Goal: Task Accomplishment & Management: Manage account settings

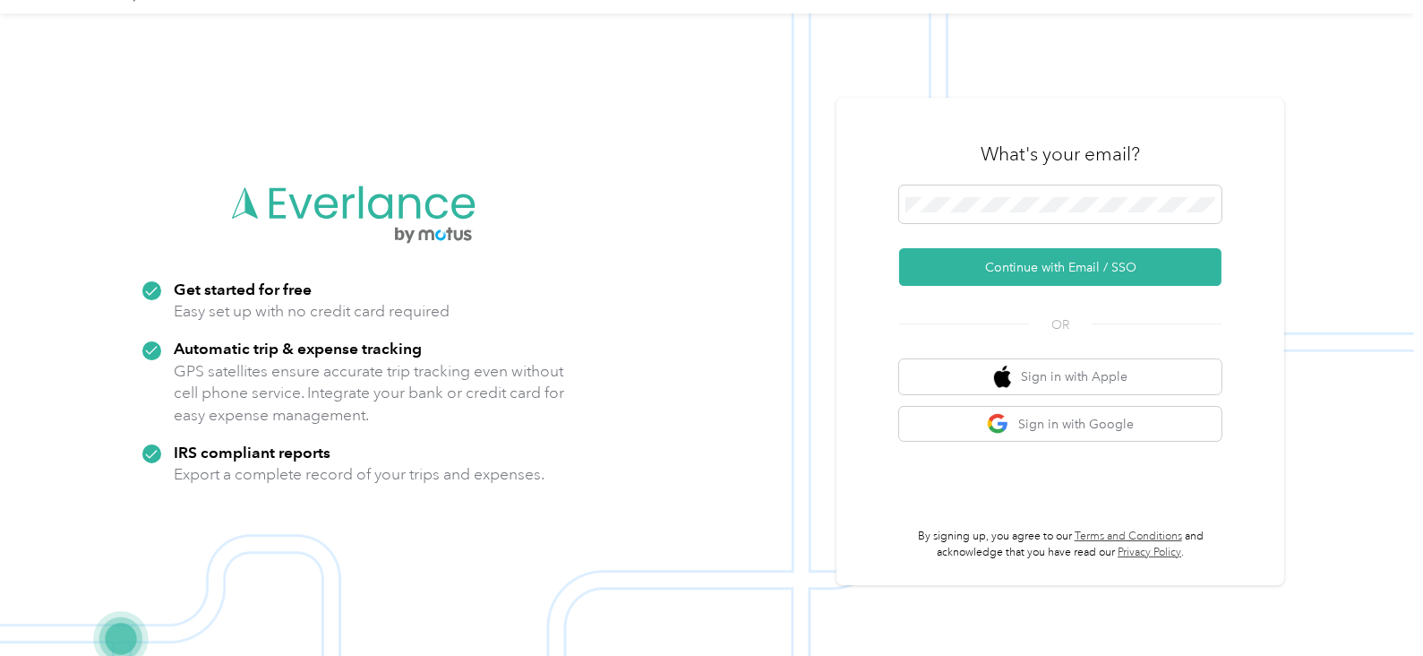
scroll to position [57, 0]
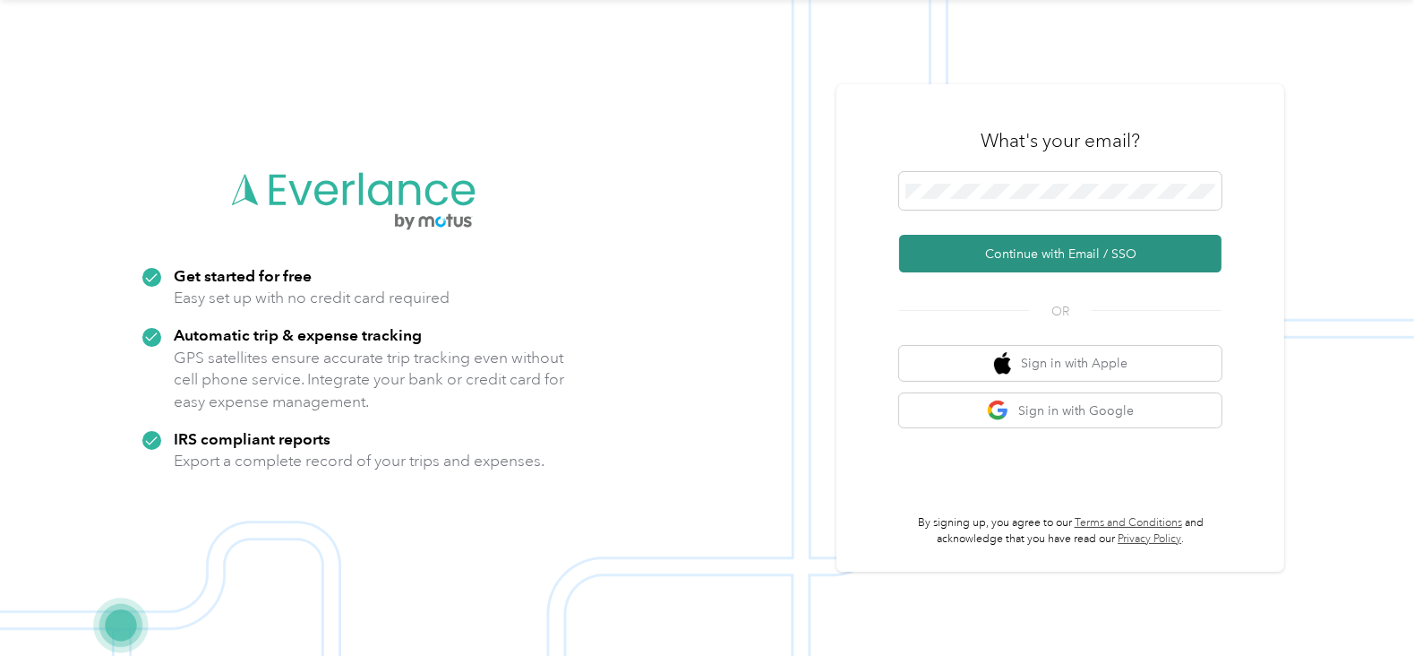
drag, startPoint x: 1071, startPoint y: 251, endPoint x: 1039, endPoint y: 246, distance: 32.6
click at [1070, 250] on button "Continue with Email / SSO" at bounding box center [1060, 254] width 322 height 38
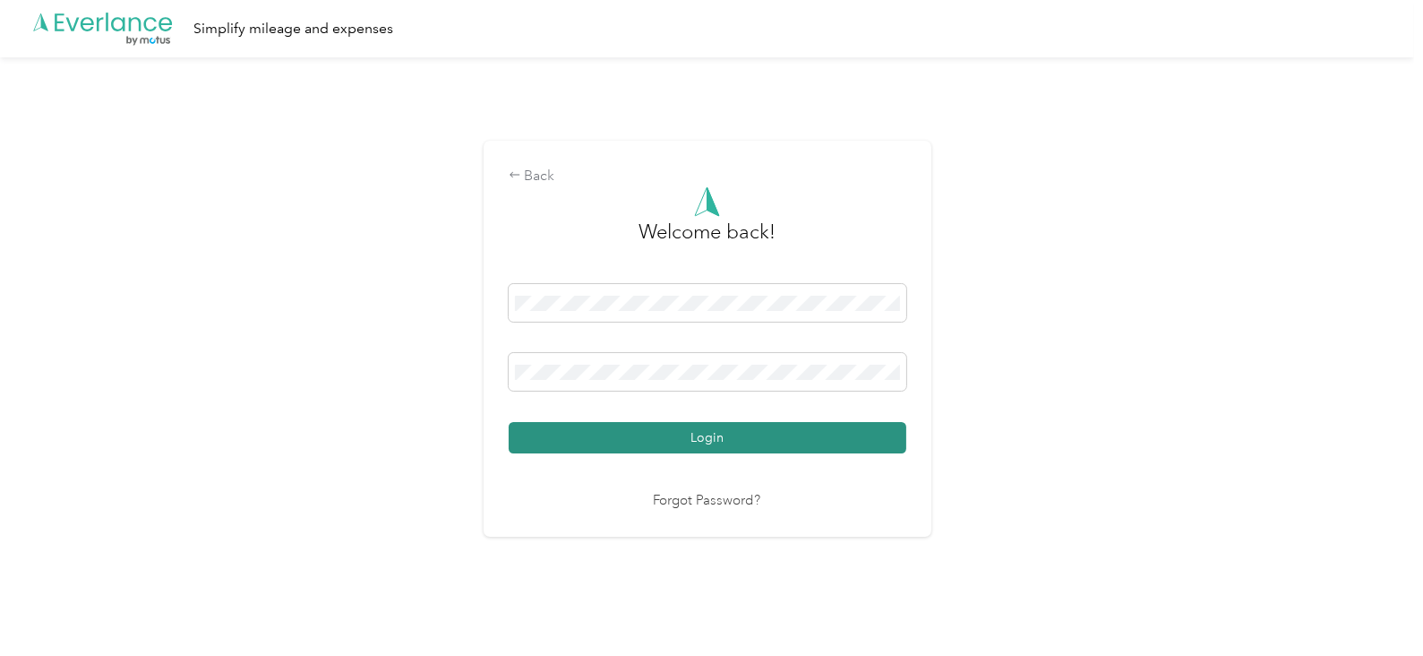
click at [689, 441] on button "Login" at bounding box center [708, 437] width 398 height 31
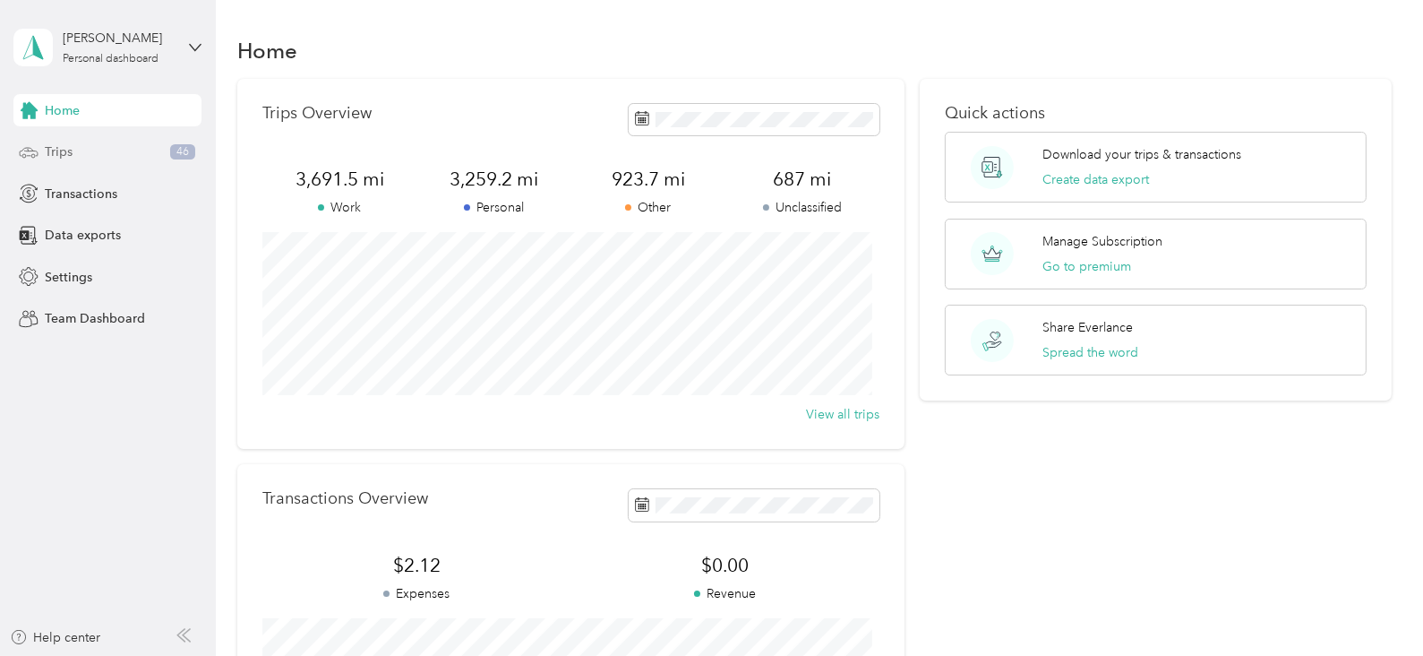
click at [82, 152] on div "Trips 46" at bounding box center [107, 152] width 188 height 32
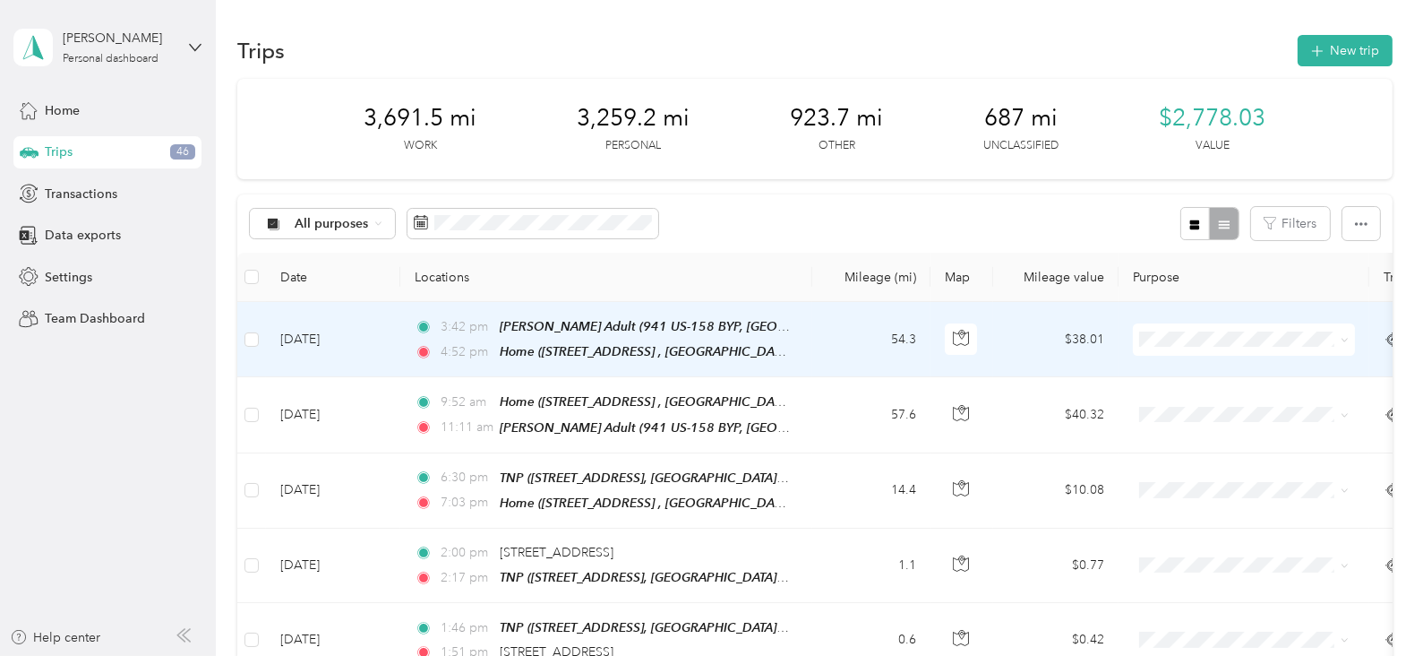
click at [1162, 327] on span at bounding box center [1244, 339] width 222 height 32
click at [1199, 458] on span "Legacy" at bounding box center [1261, 465] width 166 height 19
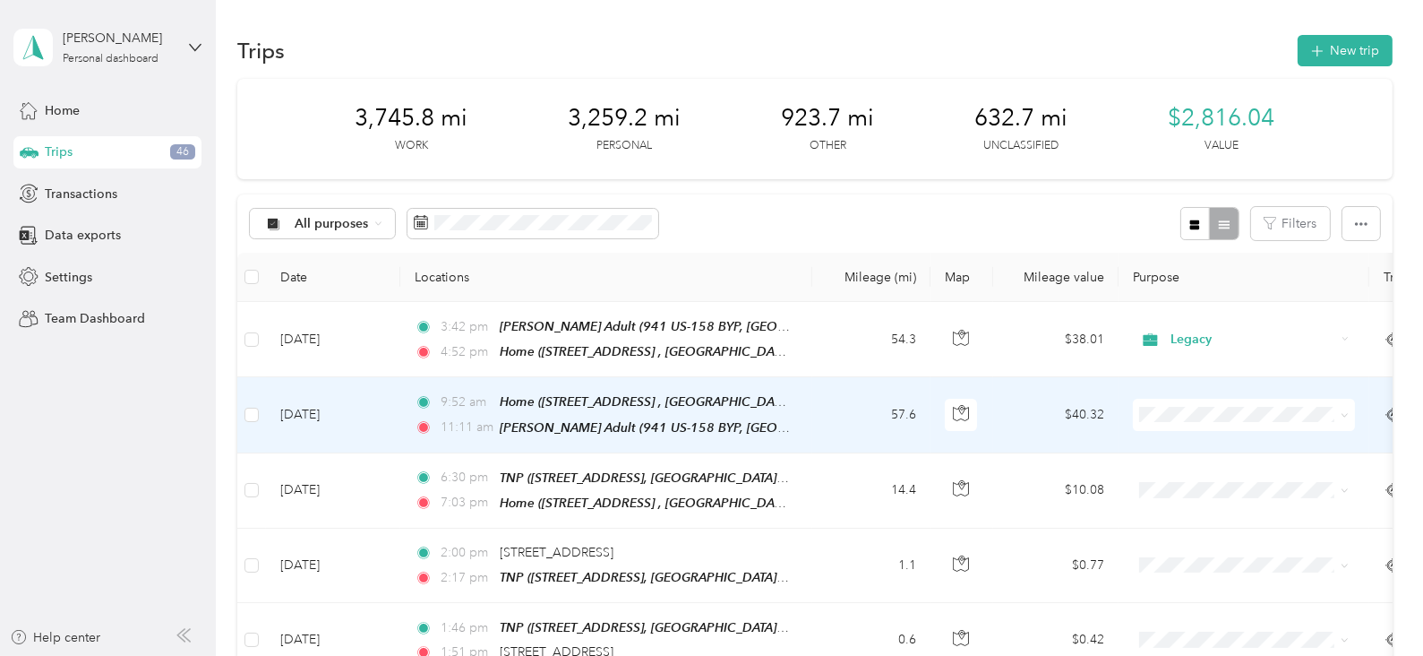
click at [1186, 254] on li "Legacy" at bounding box center [1244, 244] width 222 height 31
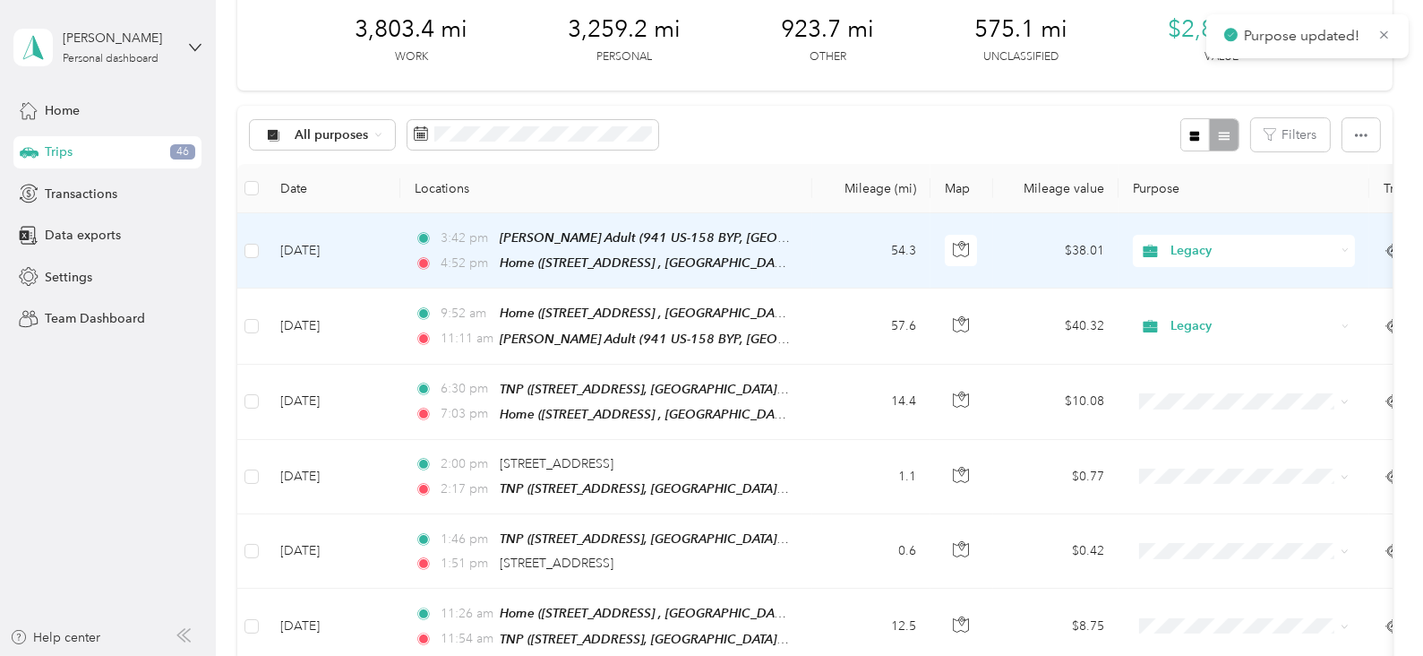
scroll to position [134, 0]
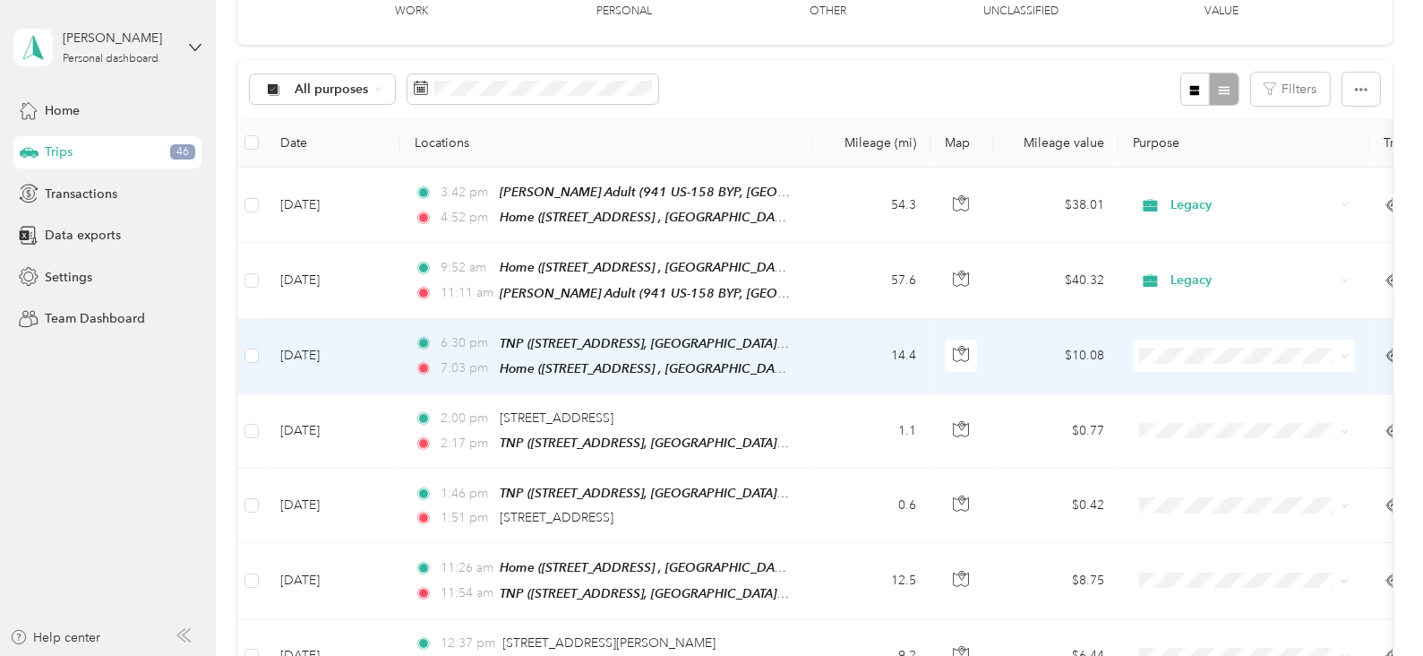
click at [1190, 441] on span "TNP" at bounding box center [1261, 440] width 166 height 19
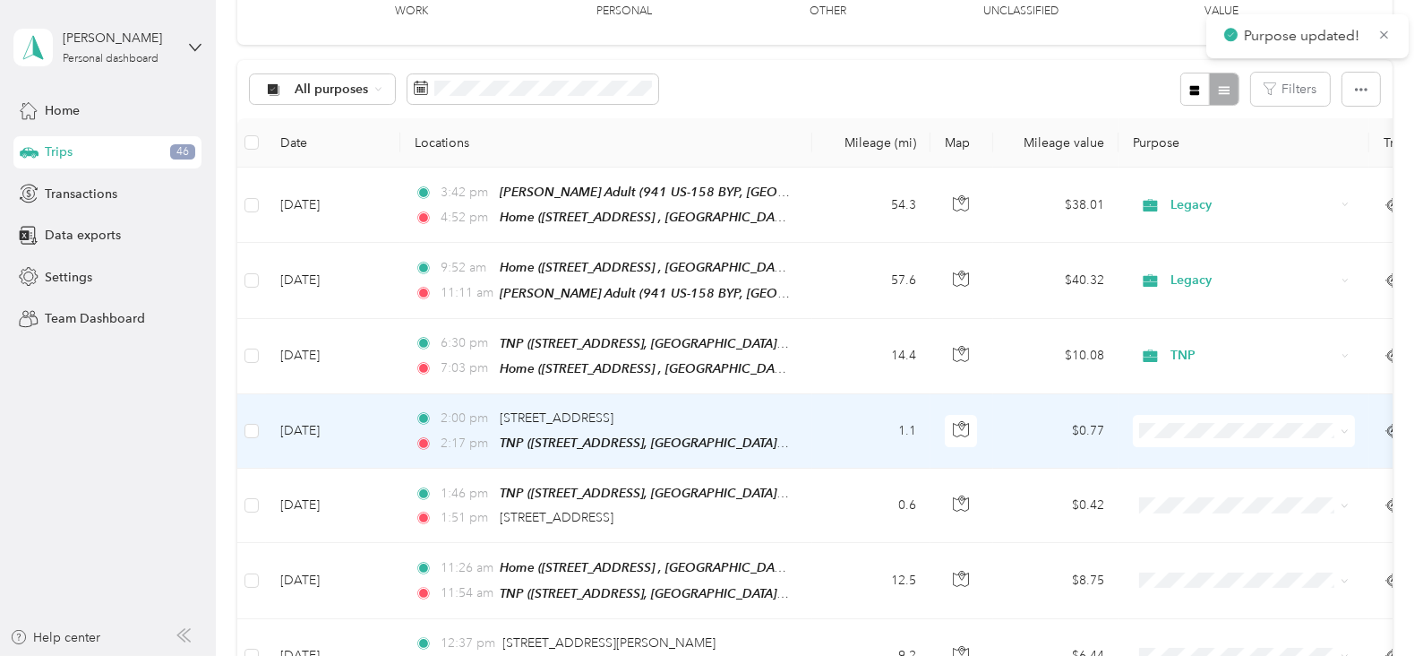
click at [1181, 432] on span at bounding box center [1244, 431] width 222 height 32
click at [1157, 240] on li "TNP" at bounding box center [1244, 229] width 222 height 31
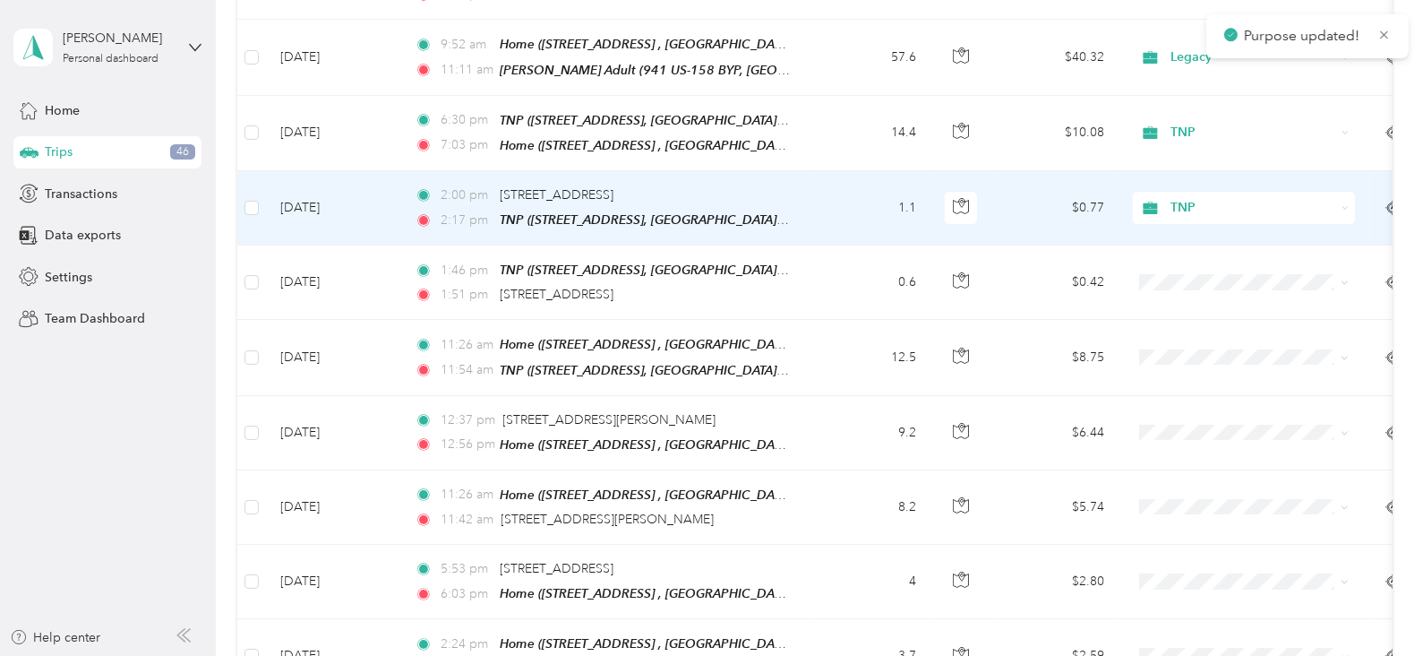
scroll to position [402, 0]
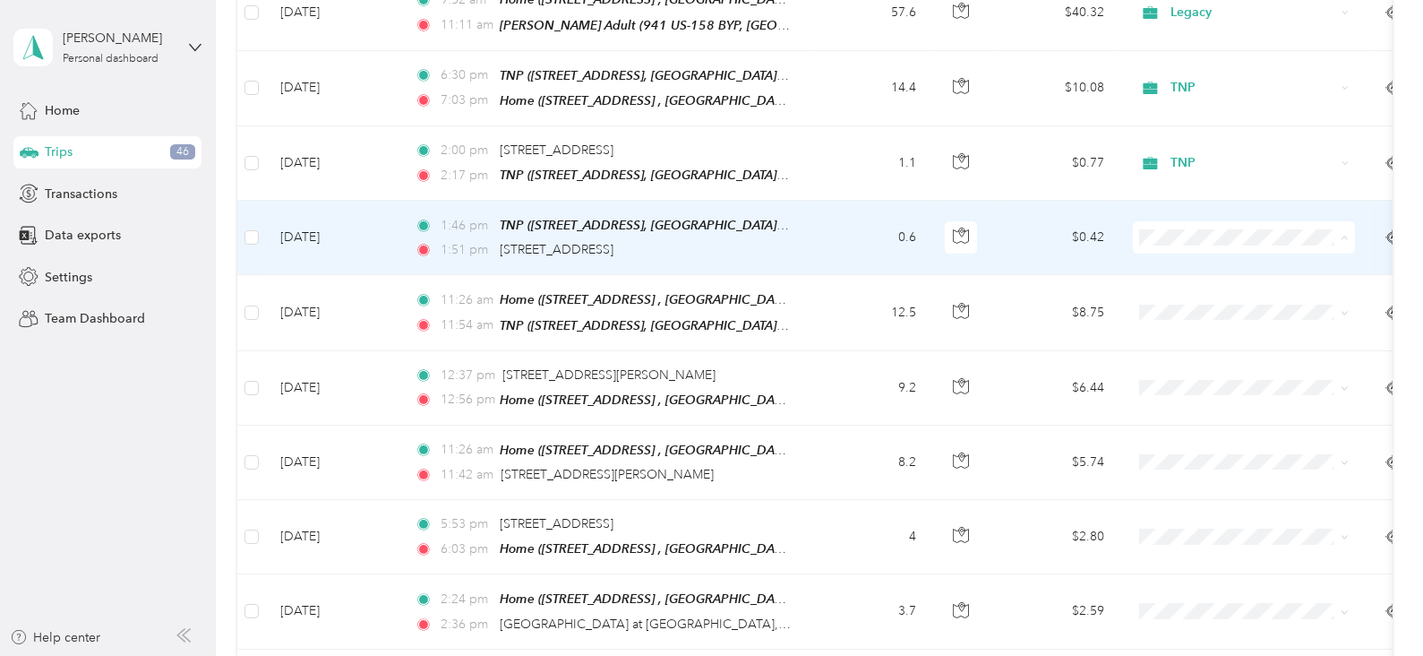
click at [1195, 329] on li "TNP" at bounding box center [1244, 324] width 222 height 31
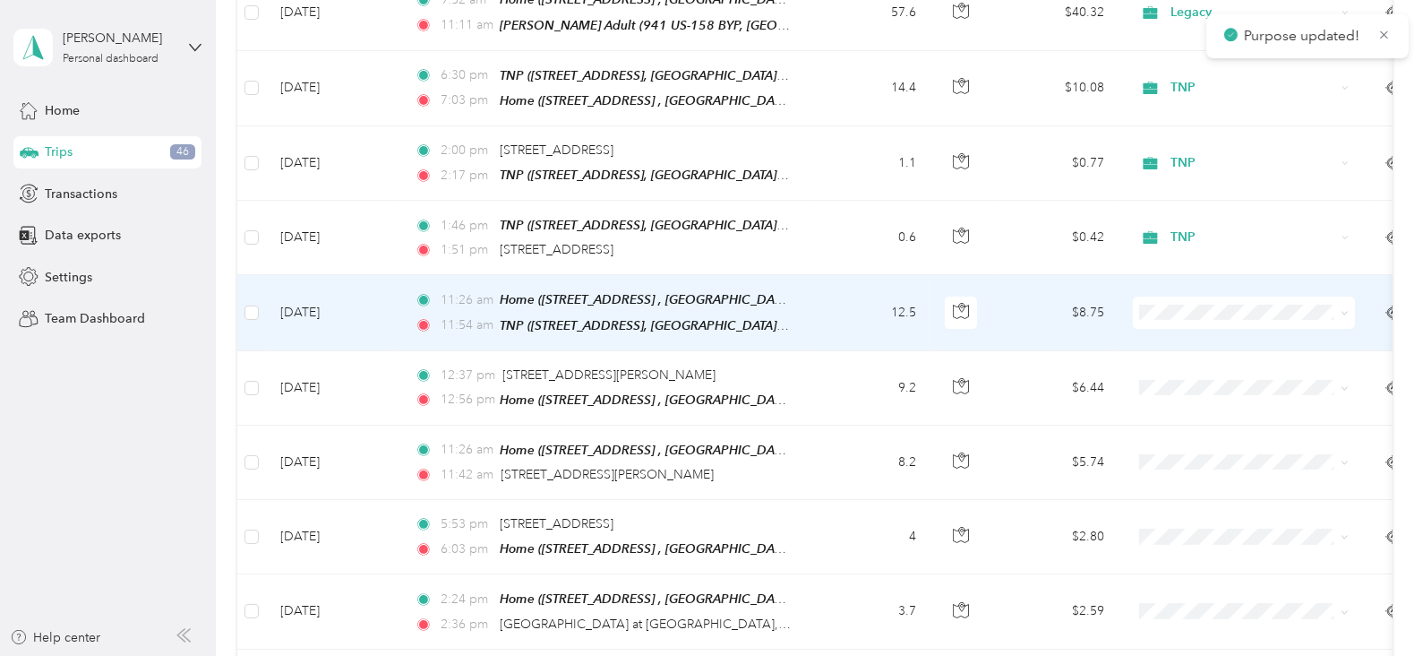
click at [1164, 296] on span at bounding box center [1244, 312] width 222 height 32
click at [1204, 395] on span "TNP" at bounding box center [1261, 393] width 166 height 19
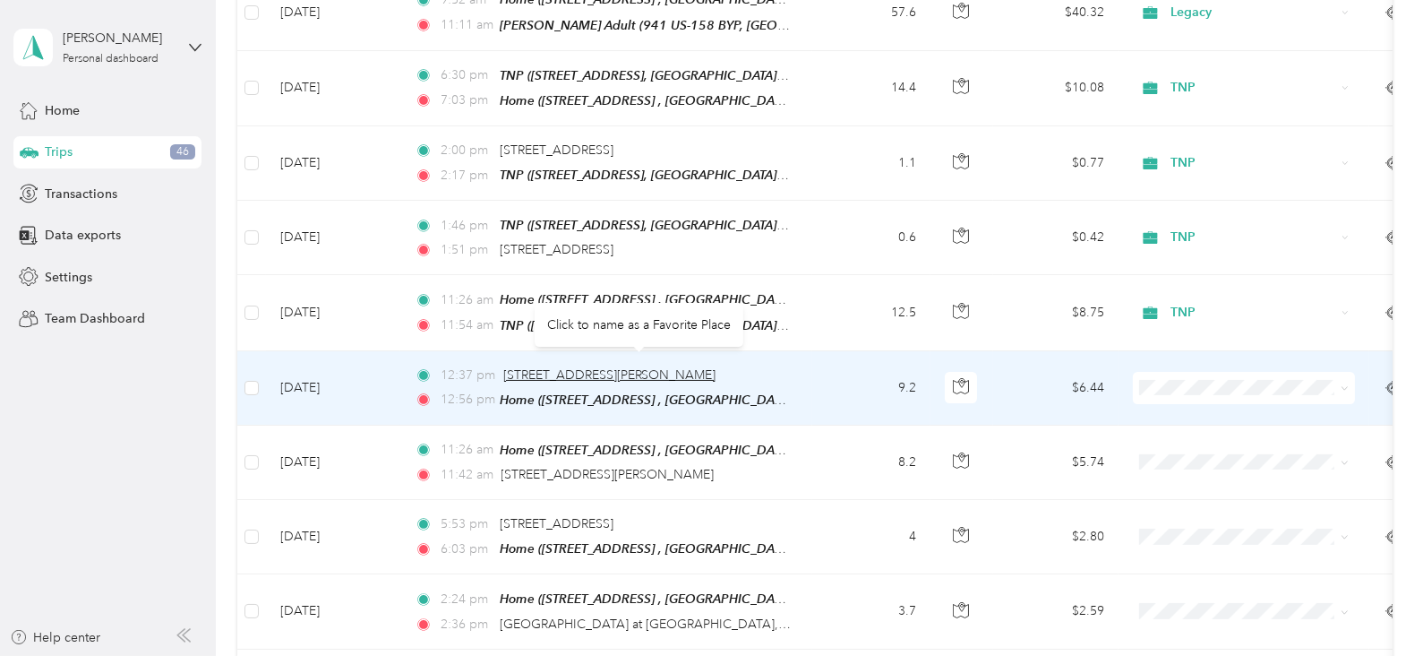
click at [691, 367] on span "[STREET_ADDRESS][PERSON_NAME]" at bounding box center [609, 374] width 213 height 15
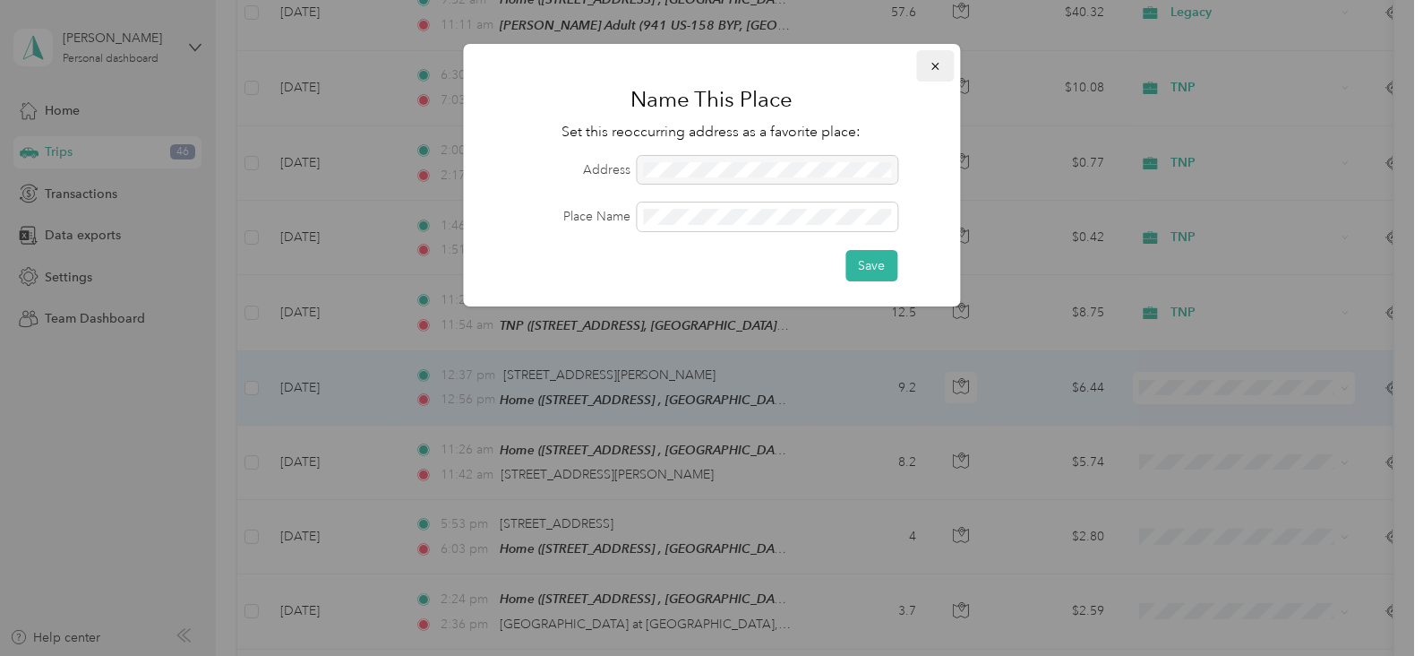
click at [927, 65] on button "button" at bounding box center [935, 65] width 38 height 31
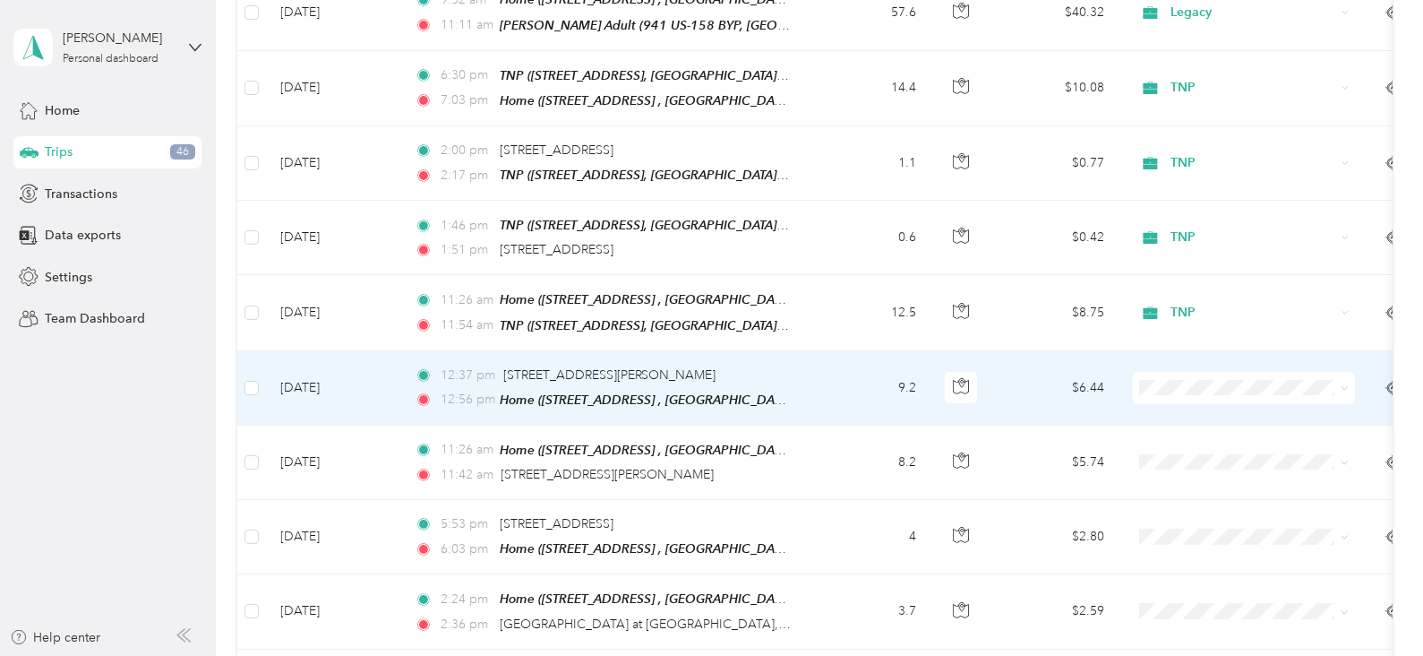
click at [1162, 383] on span at bounding box center [1244, 388] width 222 height 32
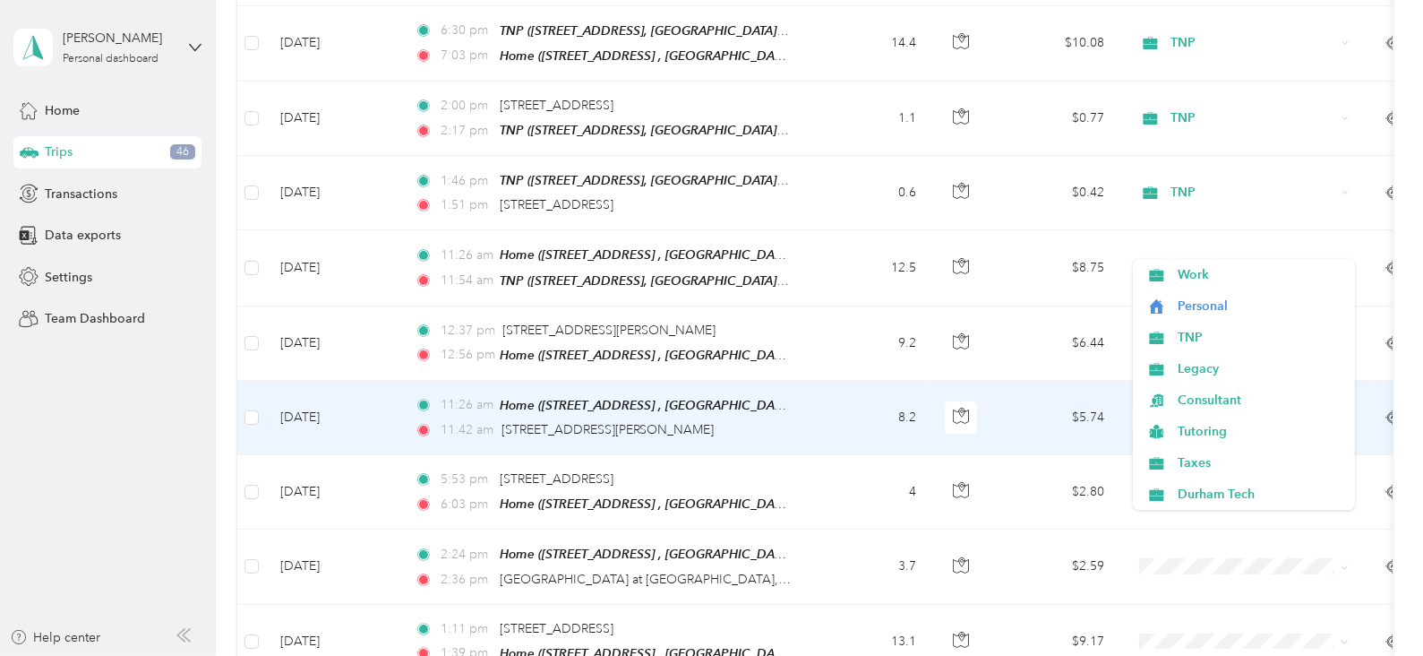
scroll to position [537, 0]
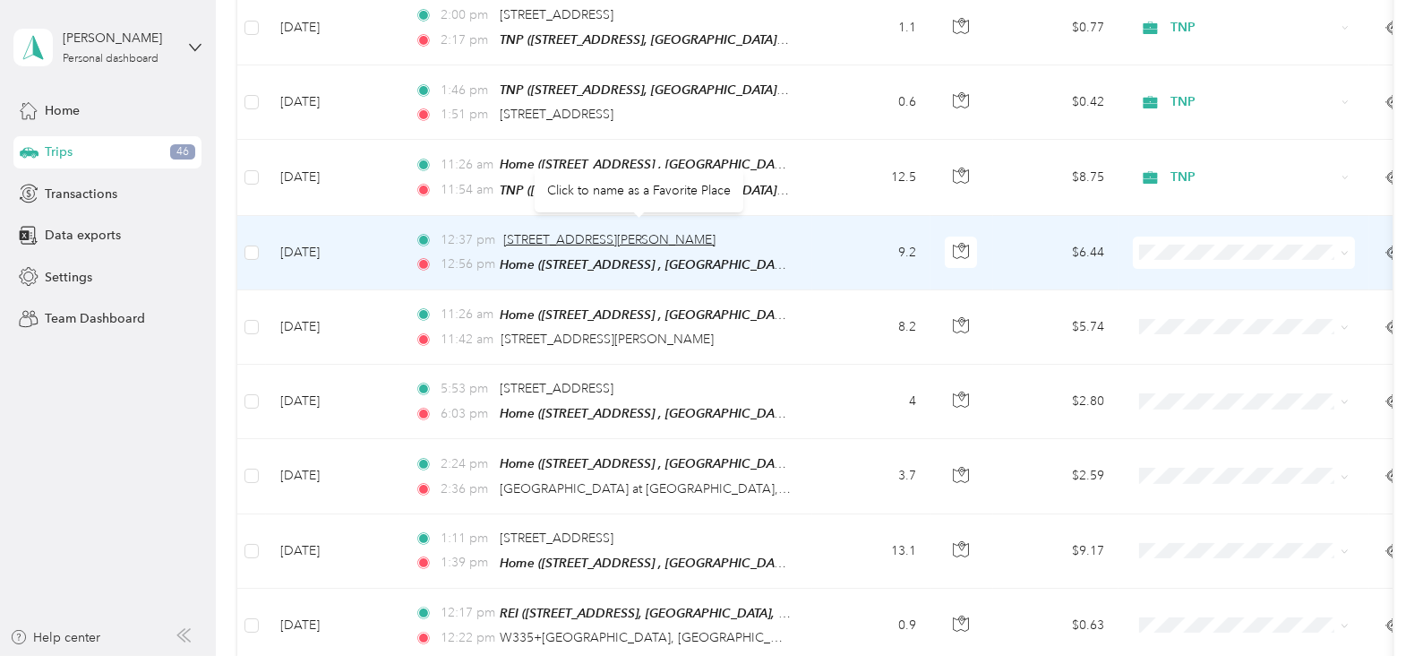
click at [625, 234] on span "[STREET_ADDRESS][PERSON_NAME]" at bounding box center [609, 239] width 213 height 15
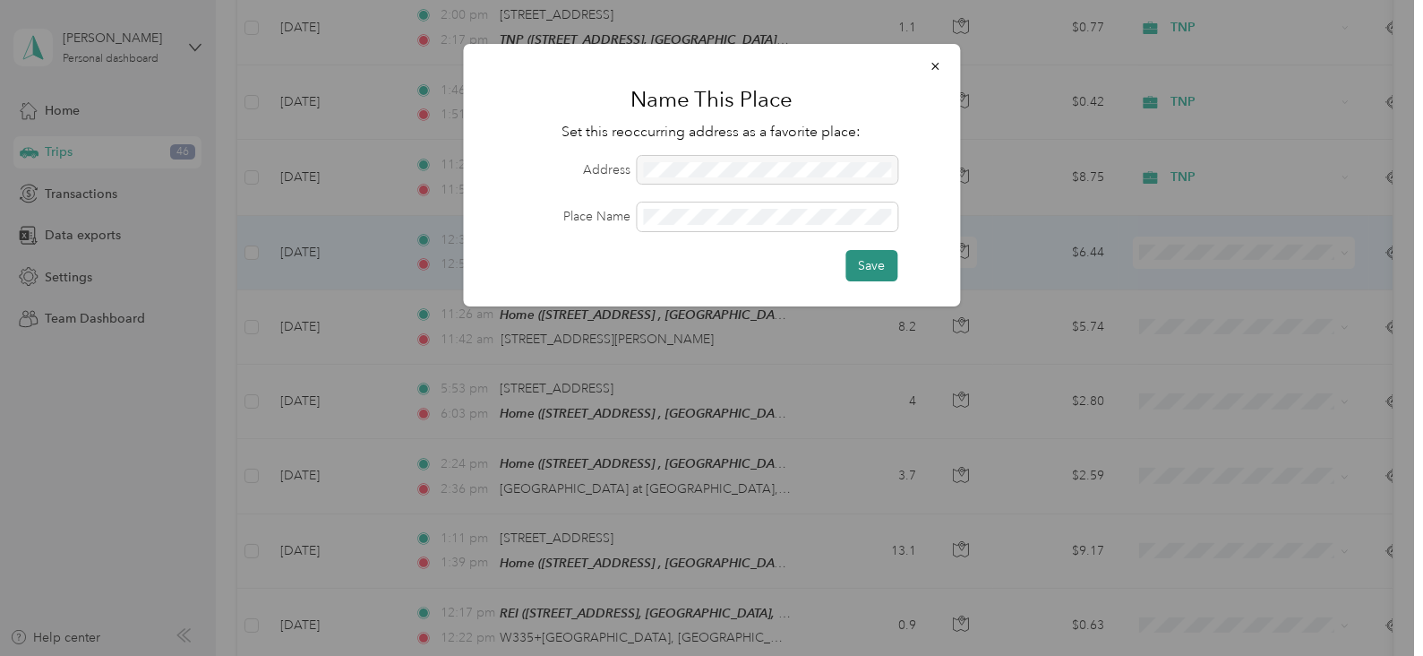
click at [879, 263] on button "Save" at bounding box center [872, 265] width 52 height 31
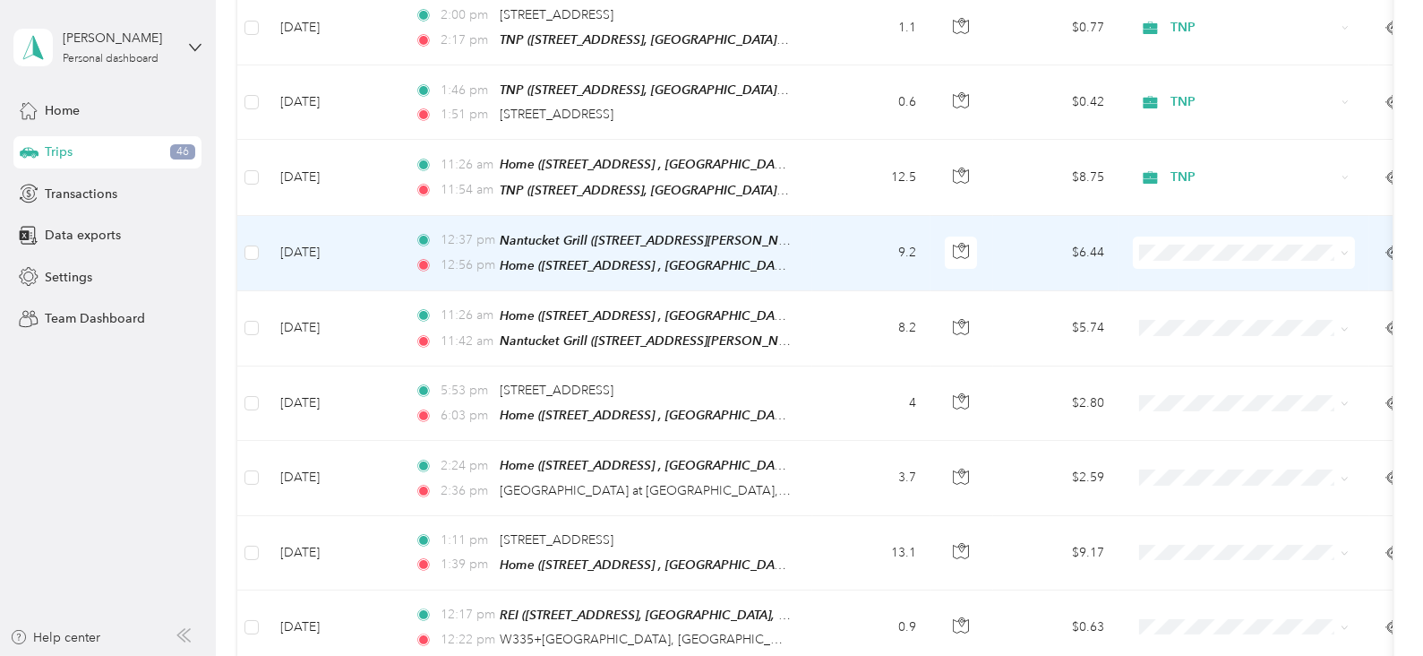
click at [1199, 306] on li "Personal" at bounding box center [1244, 304] width 222 height 31
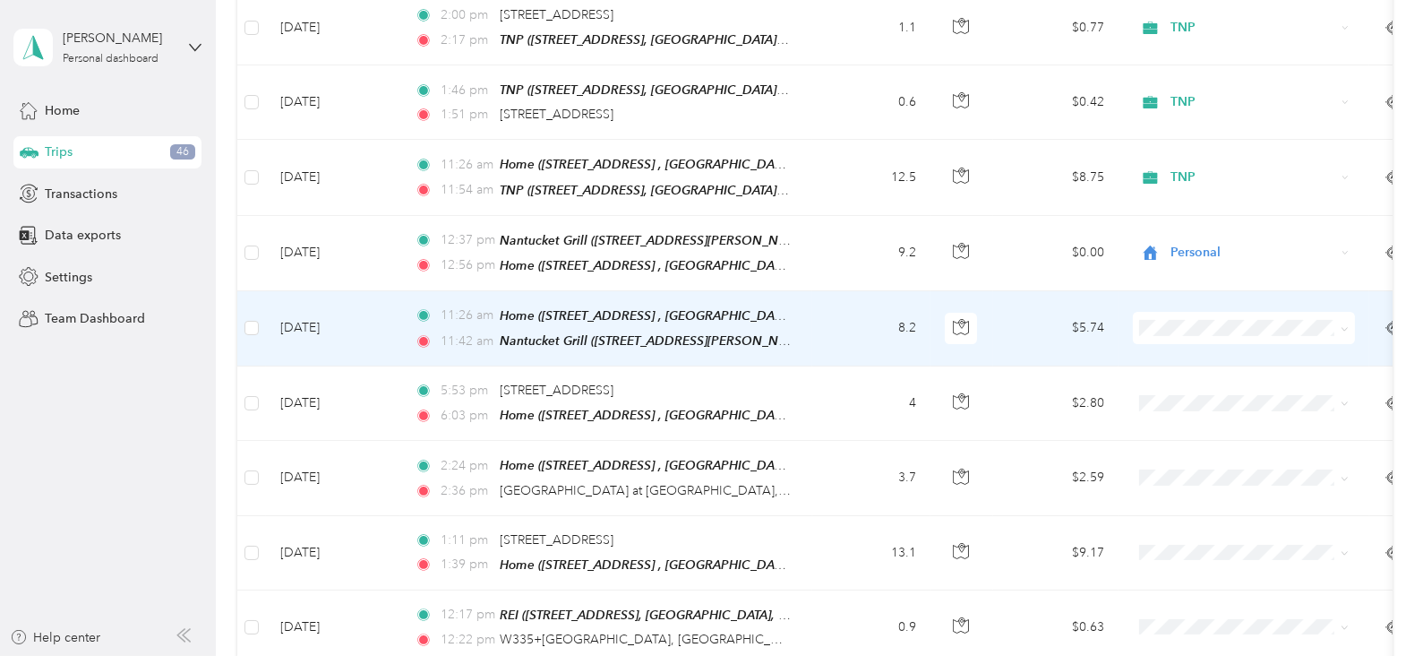
click at [1213, 381] on li "Personal" at bounding box center [1244, 374] width 222 height 31
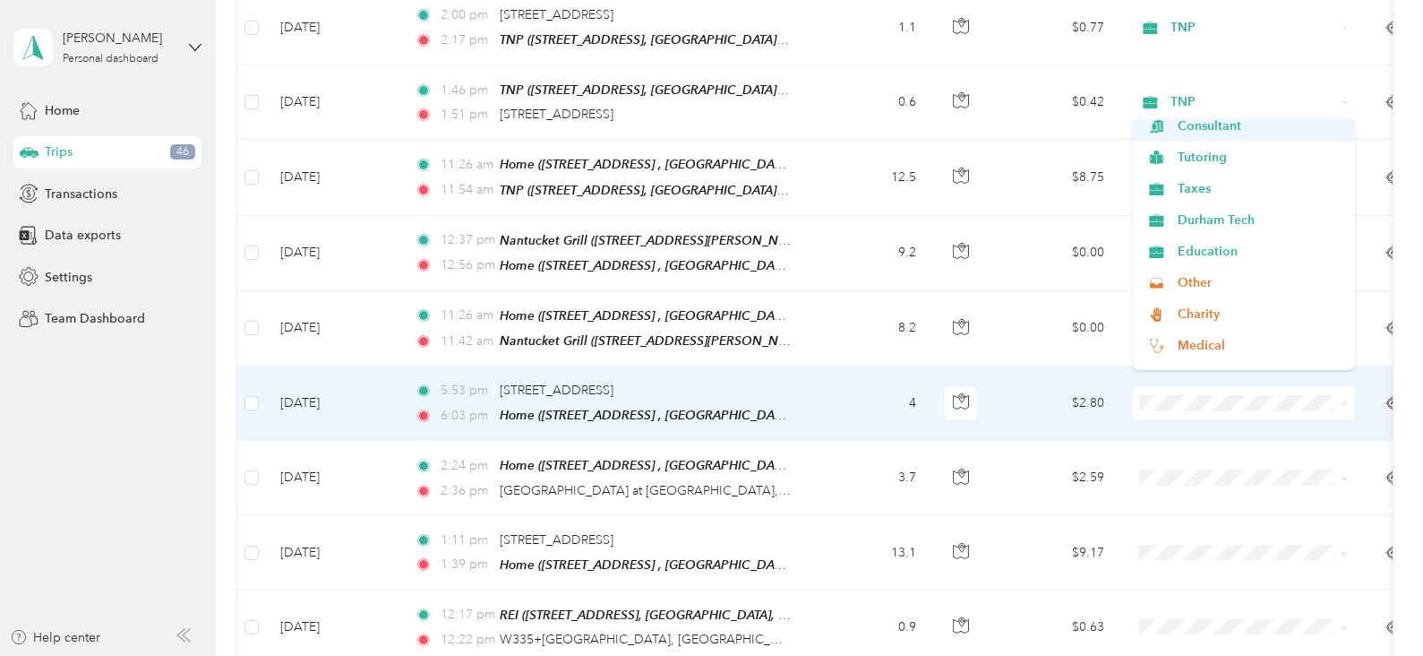
scroll to position [178, 0]
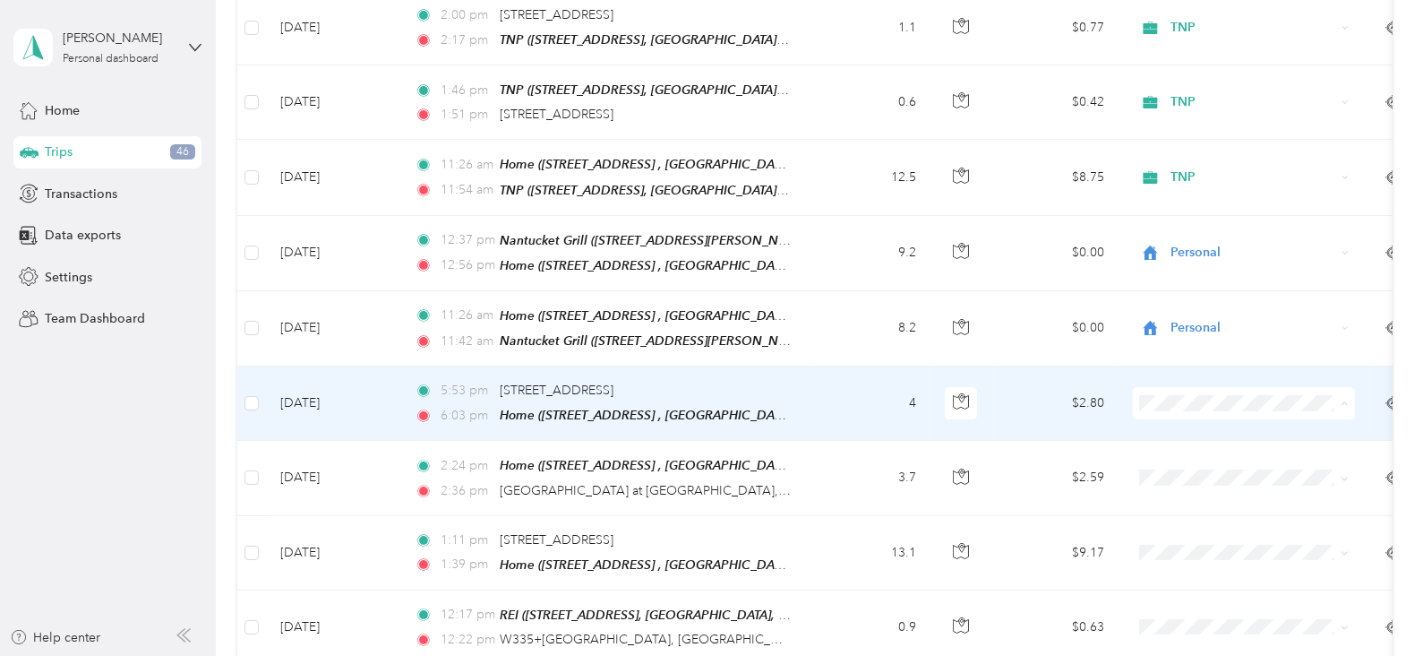
click at [1209, 296] on span "Medical" at bounding box center [1261, 301] width 166 height 19
click at [614, 382] on span "[STREET_ADDRESS]" at bounding box center [557, 389] width 114 height 15
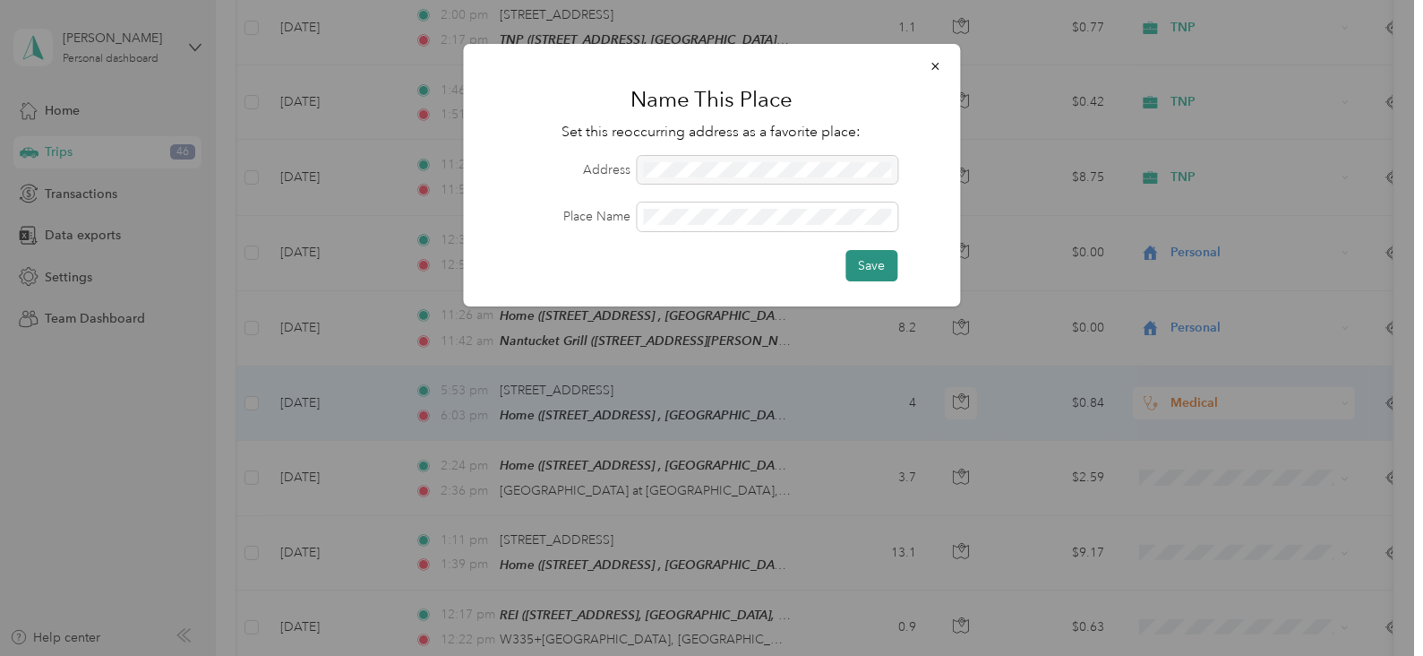
click at [873, 264] on button "Save" at bounding box center [872, 265] width 52 height 31
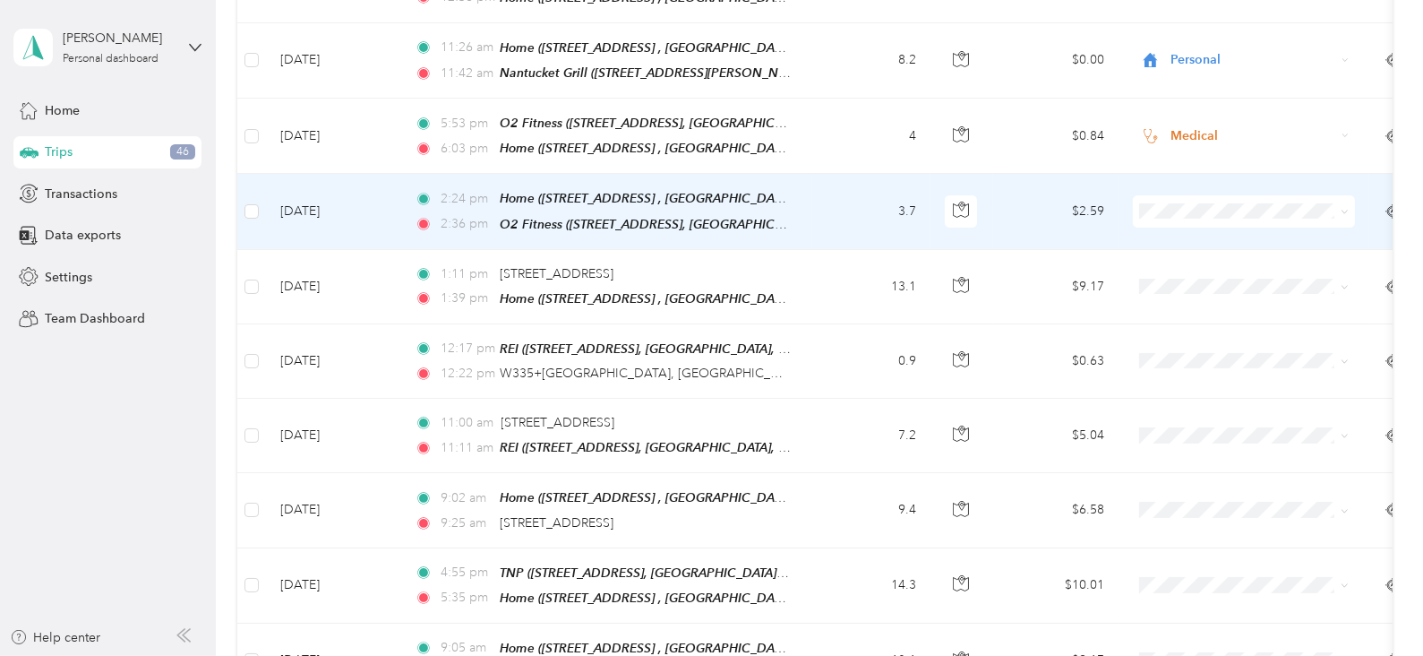
click at [1186, 381] on li "Medical" at bounding box center [1244, 386] width 222 height 31
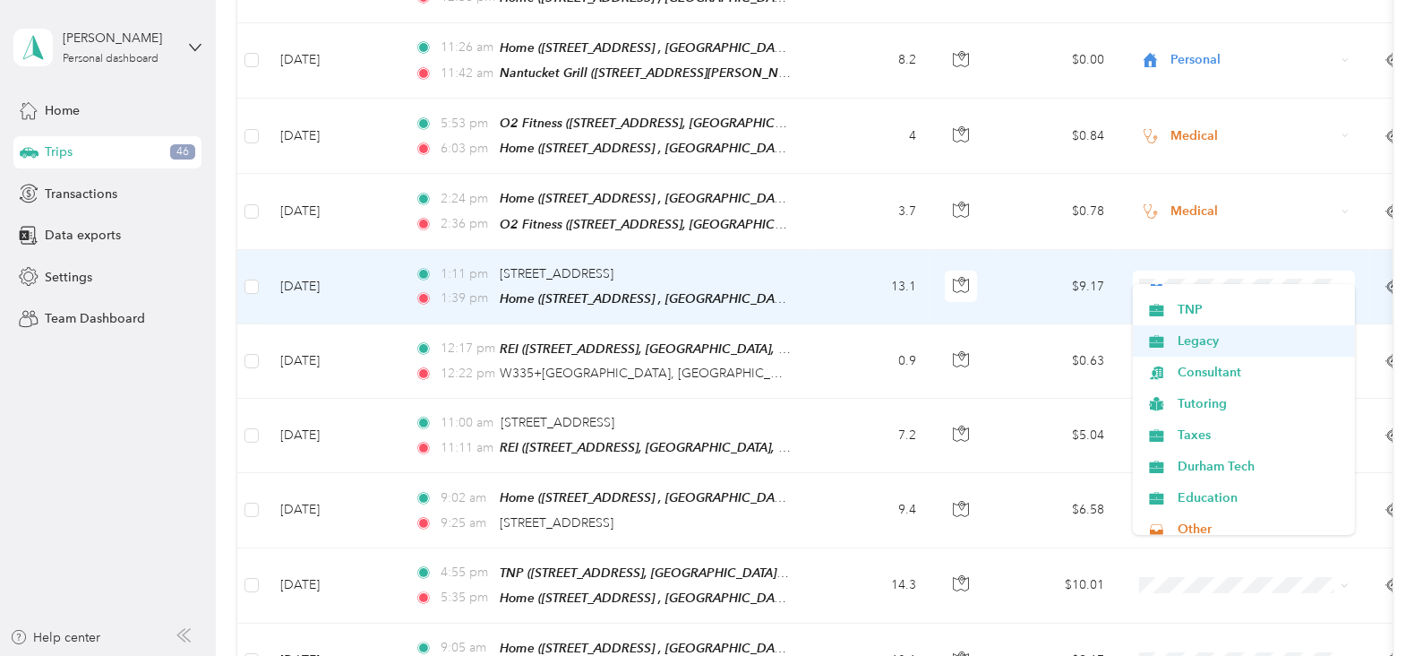
scroll to position [0, 0]
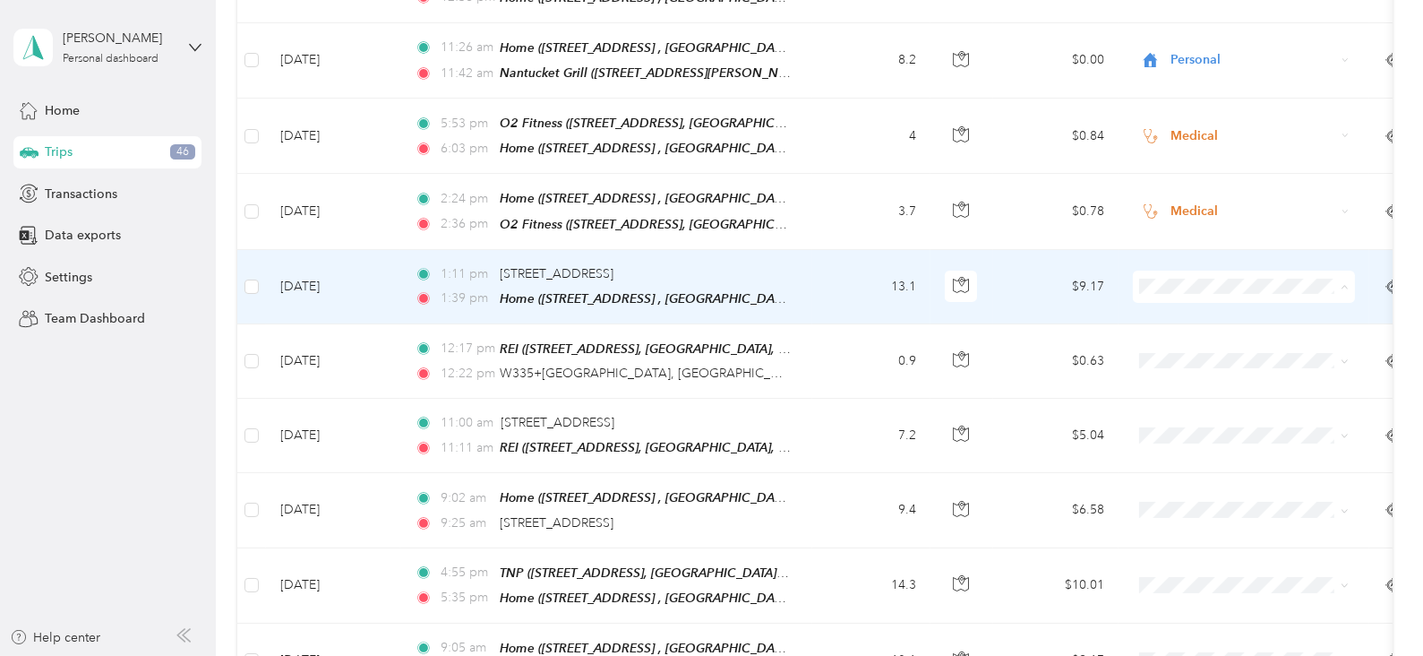
click at [1175, 322] on span "Personal" at bounding box center [1244, 331] width 197 height 19
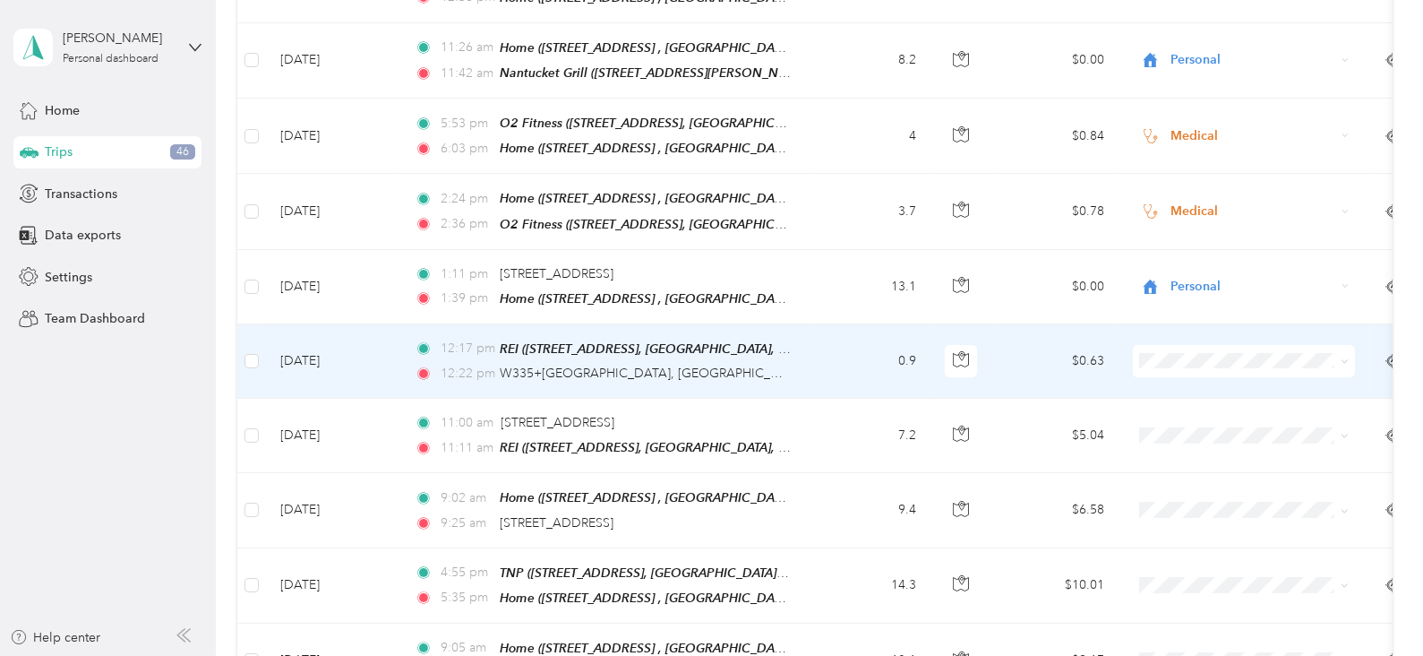
click at [1190, 400] on span "Personal" at bounding box center [1261, 400] width 166 height 19
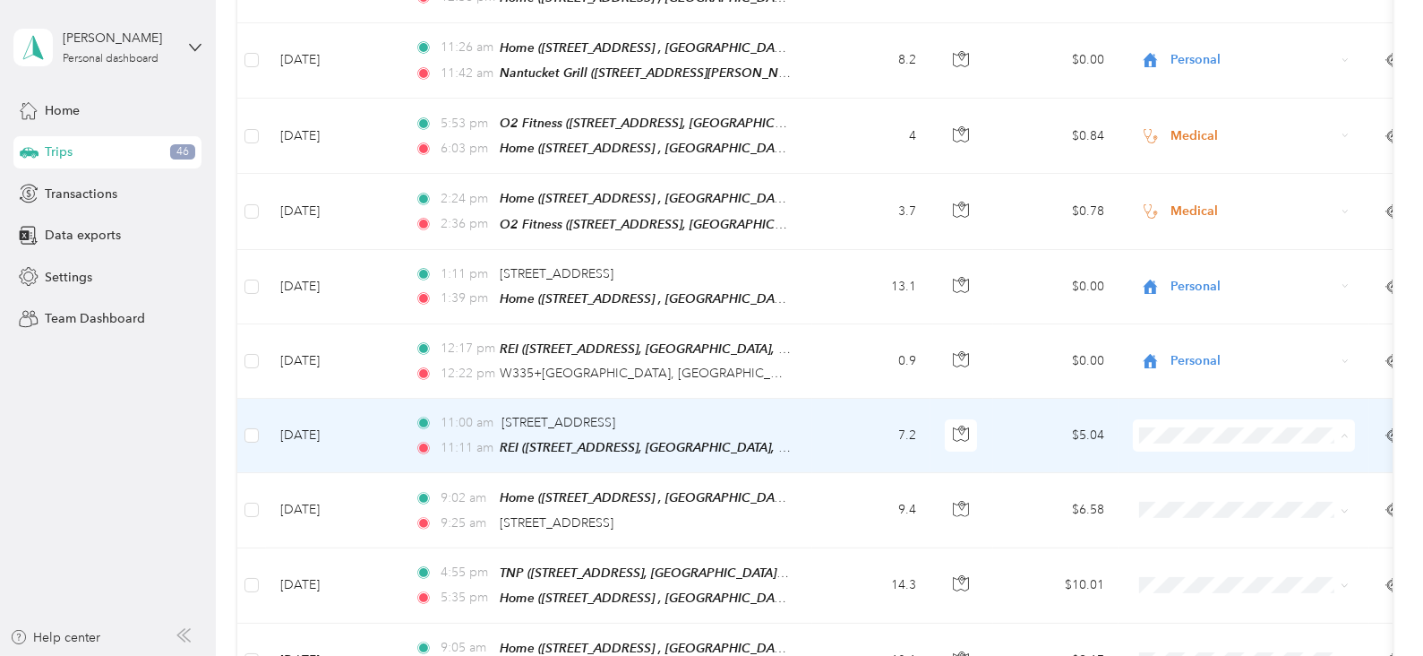
click at [1191, 184] on span "Personal" at bounding box center [1261, 192] width 166 height 19
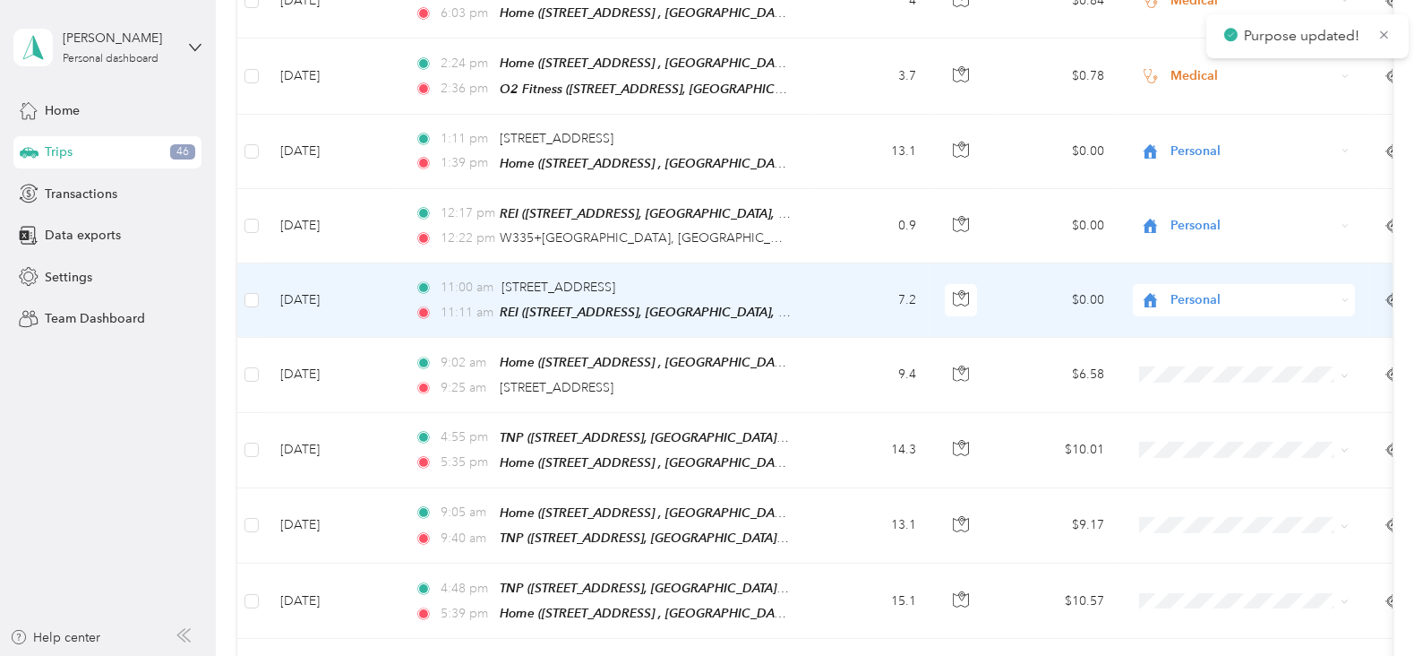
scroll to position [985, 0]
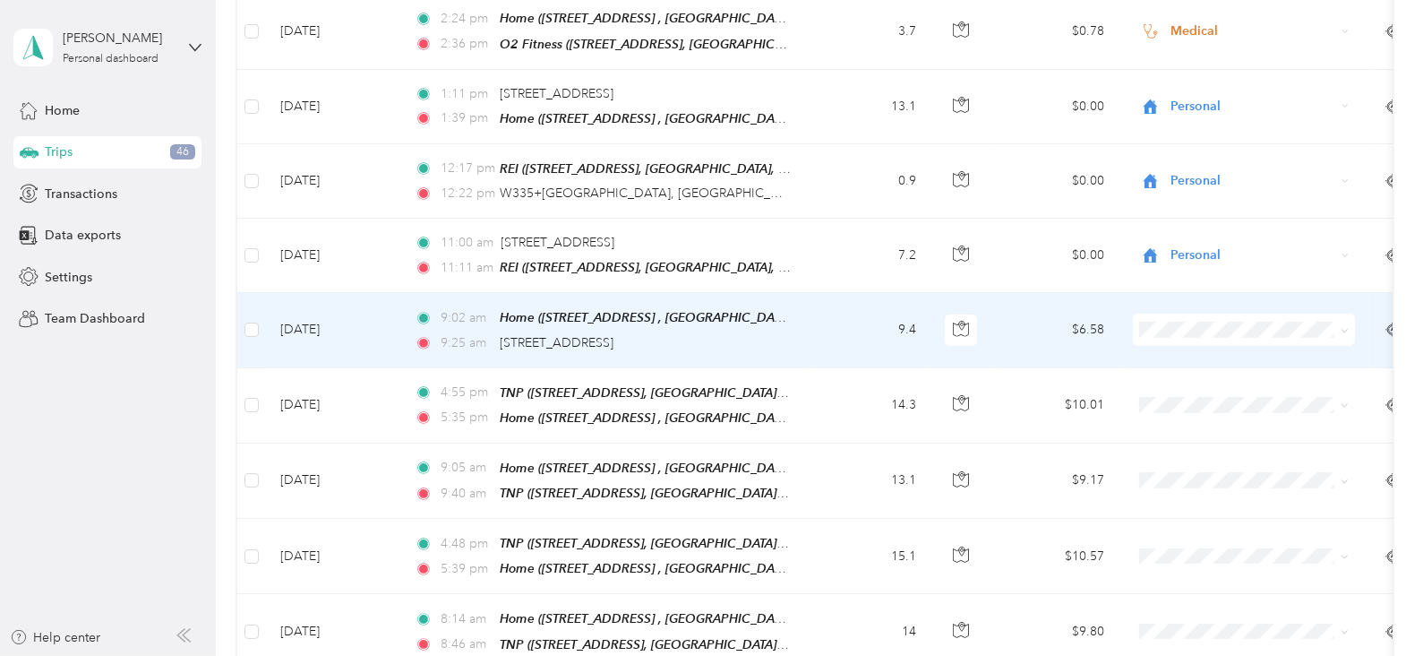
click at [1172, 319] on span at bounding box center [1244, 329] width 222 height 32
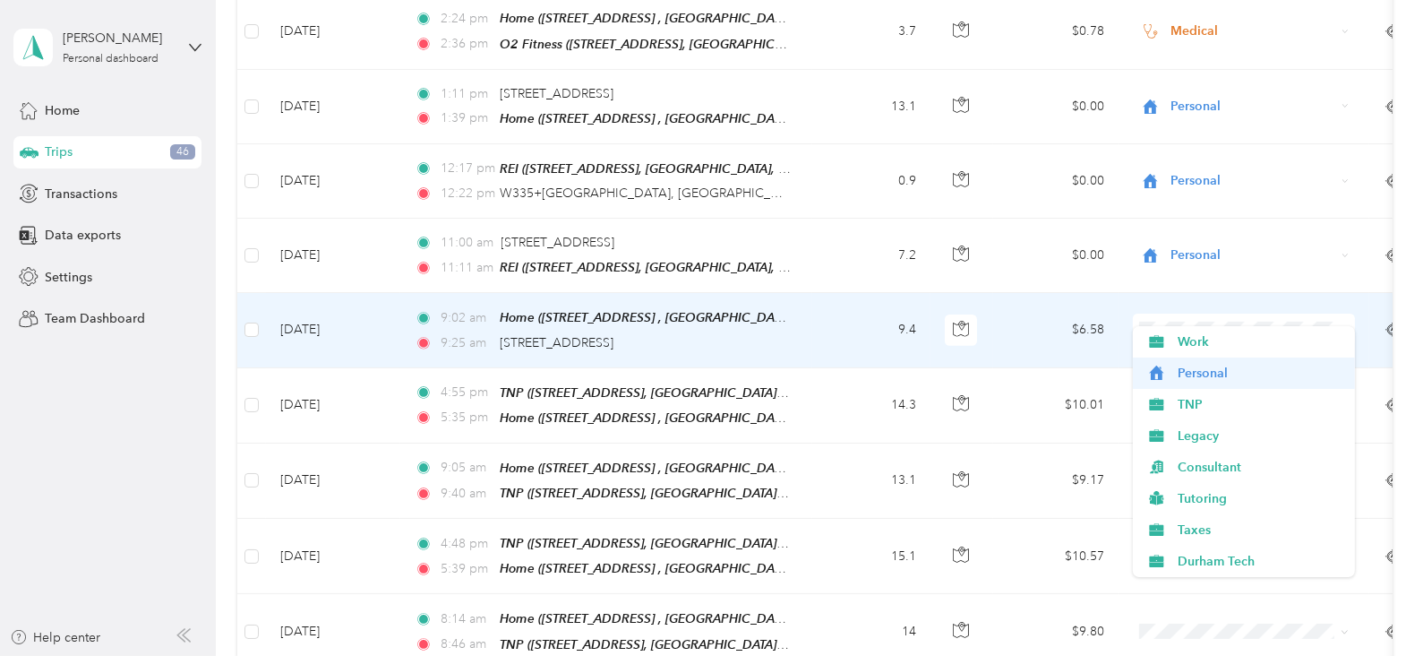
scroll to position [44, 0]
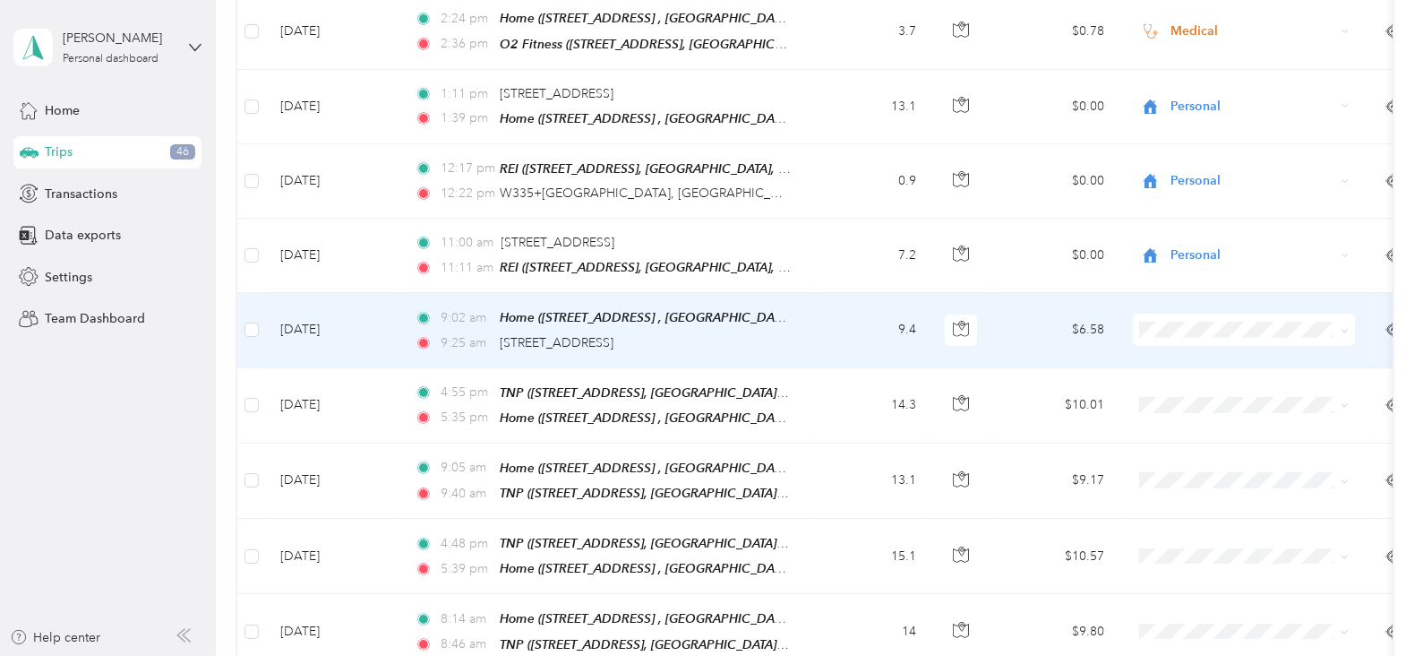
click at [1194, 359] on li "TNP" at bounding box center [1244, 352] width 222 height 31
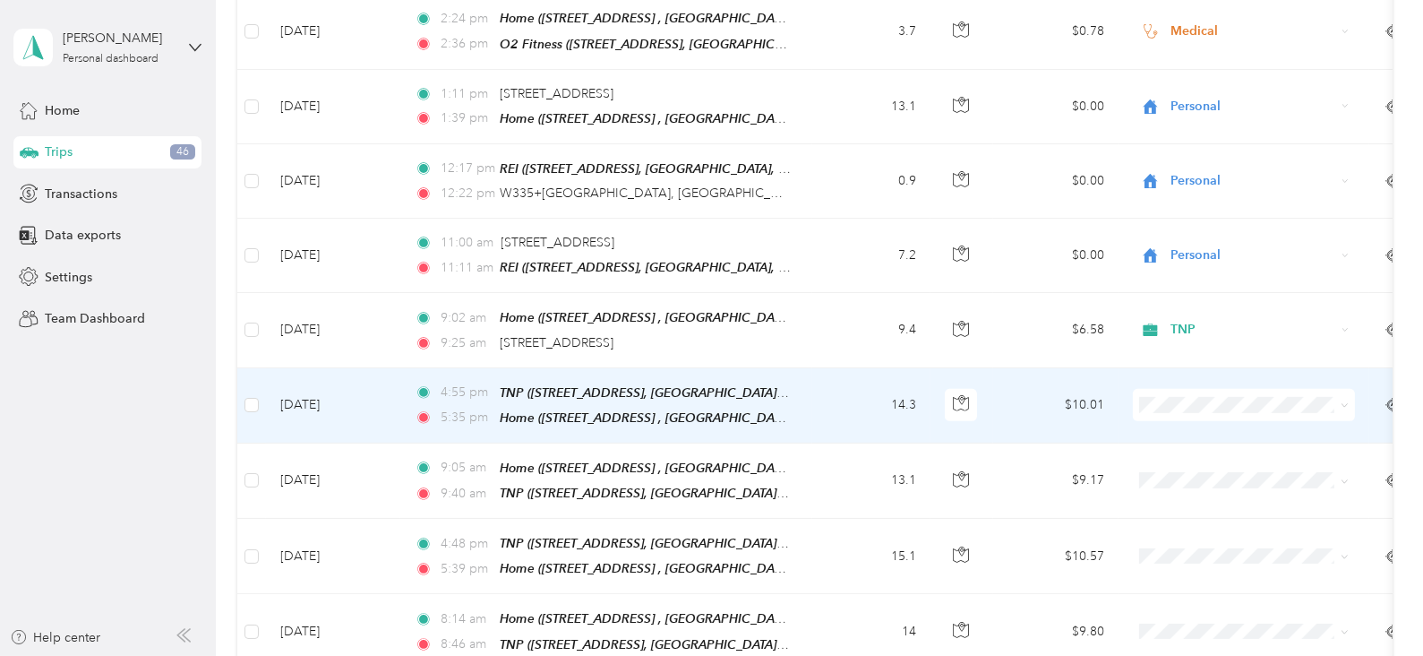
click at [1187, 389] on span at bounding box center [1244, 405] width 222 height 32
click at [1199, 475] on span "TNP" at bounding box center [1261, 477] width 166 height 19
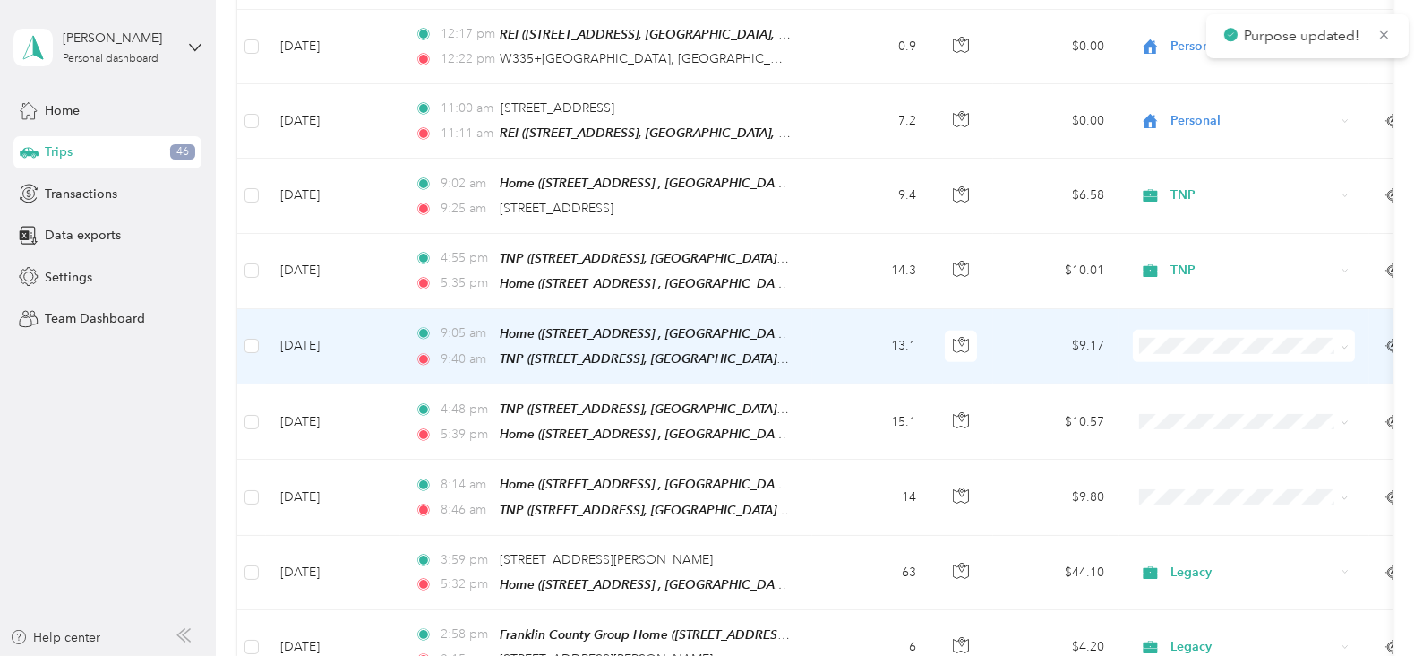
scroll to position [1164, 0]
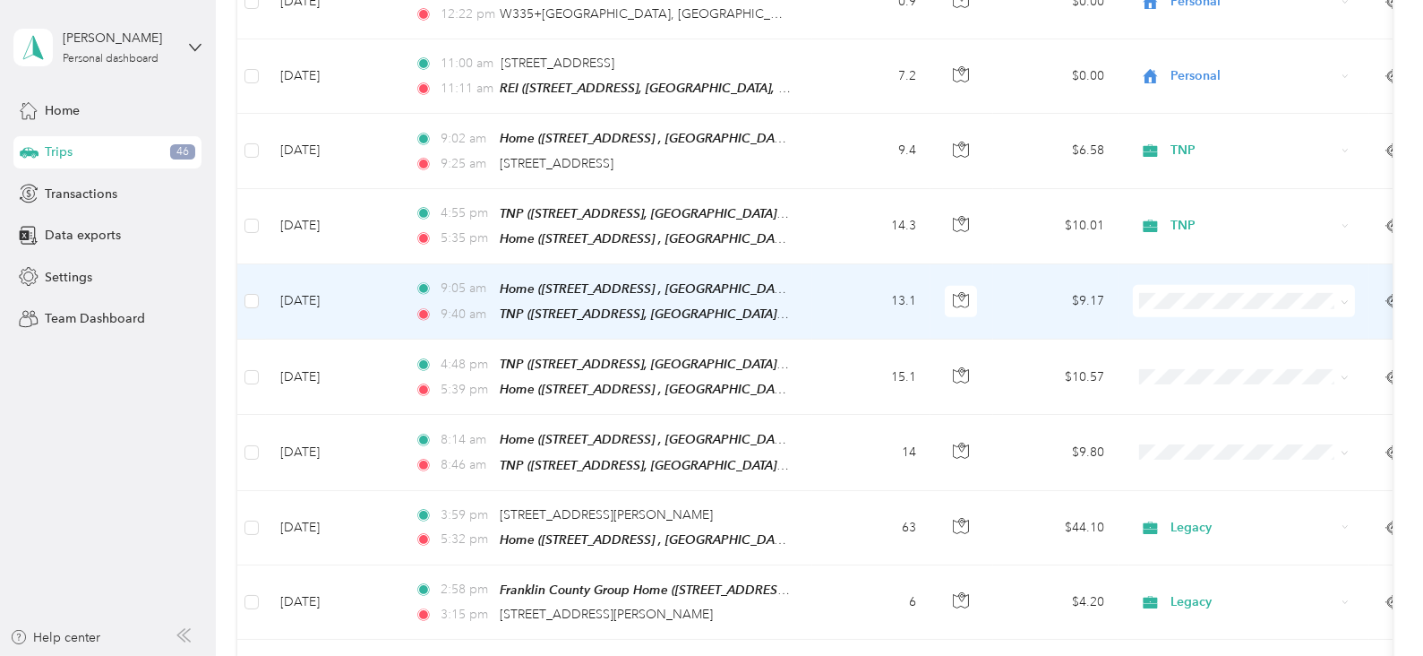
click at [1180, 288] on span at bounding box center [1244, 301] width 222 height 32
click at [1202, 369] on span "TNP" at bounding box center [1261, 372] width 166 height 19
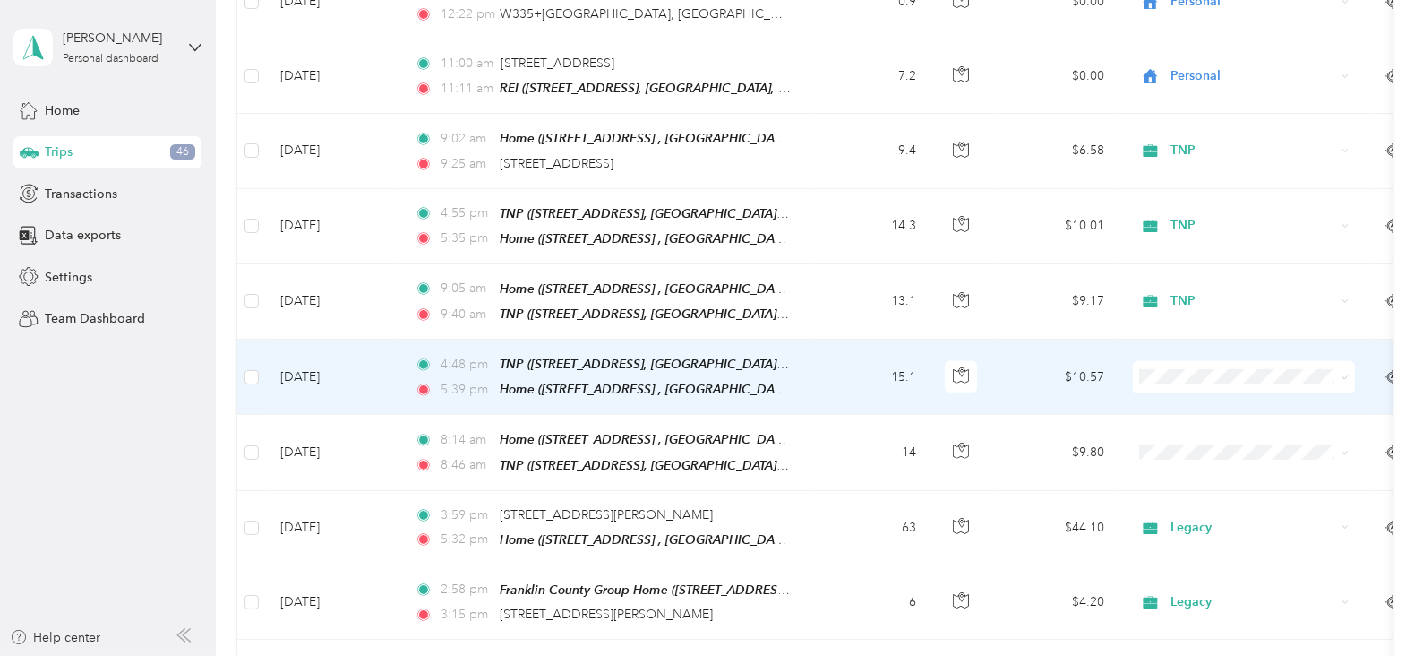
click at [1196, 434] on li "TNP" at bounding box center [1244, 440] width 222 height 31
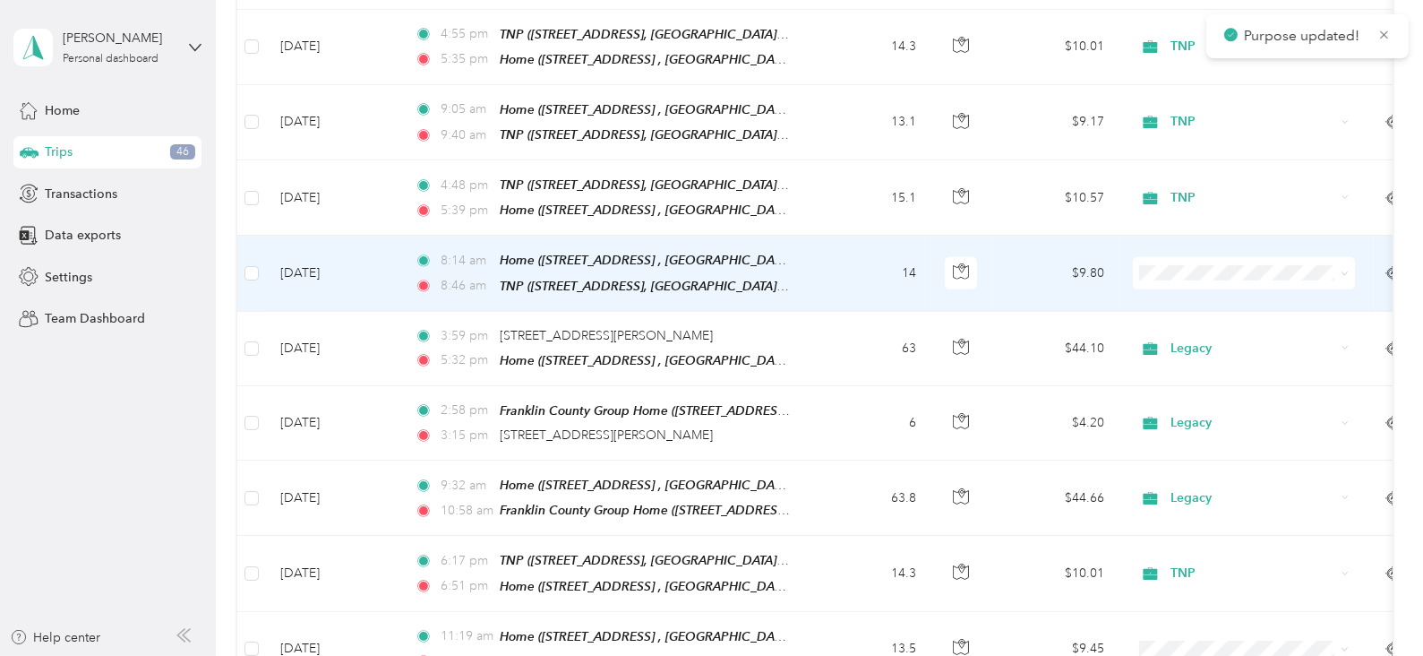
scroll to position [1387, 0]
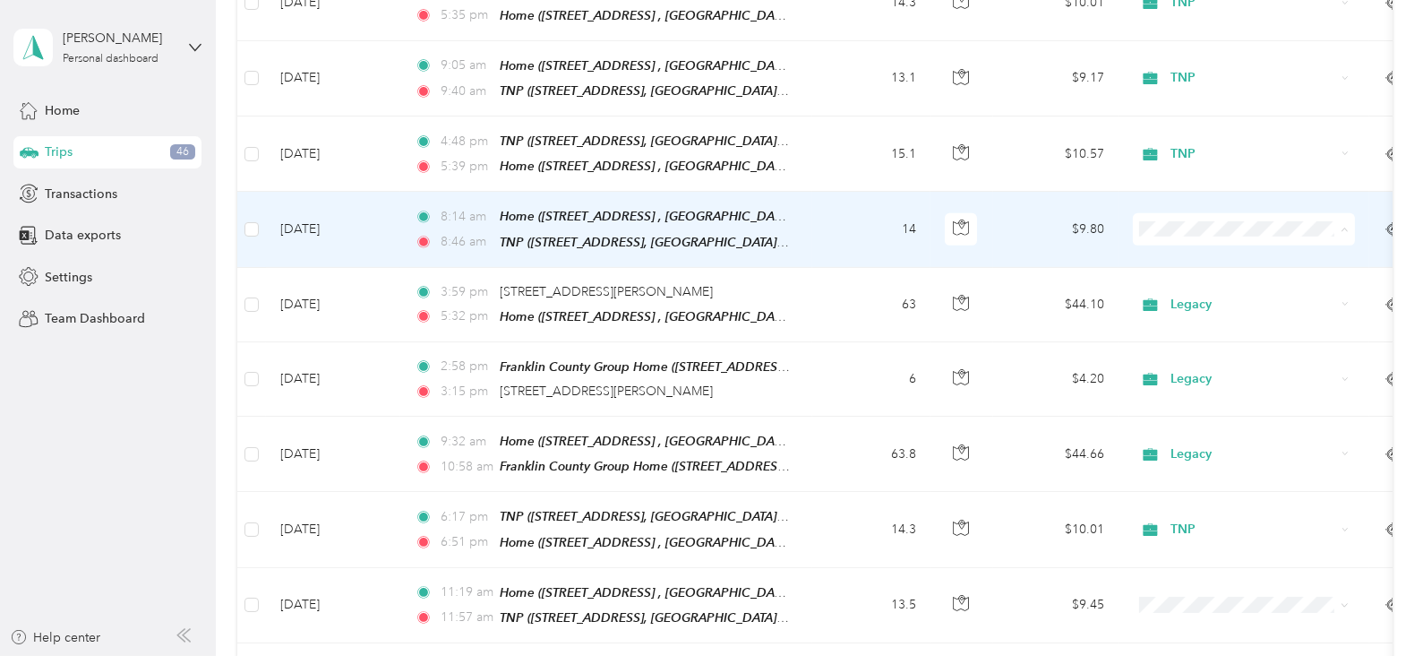
click at [1186, 288] on span "TNP" at bounding box center [1261, 295] width 166 height 19
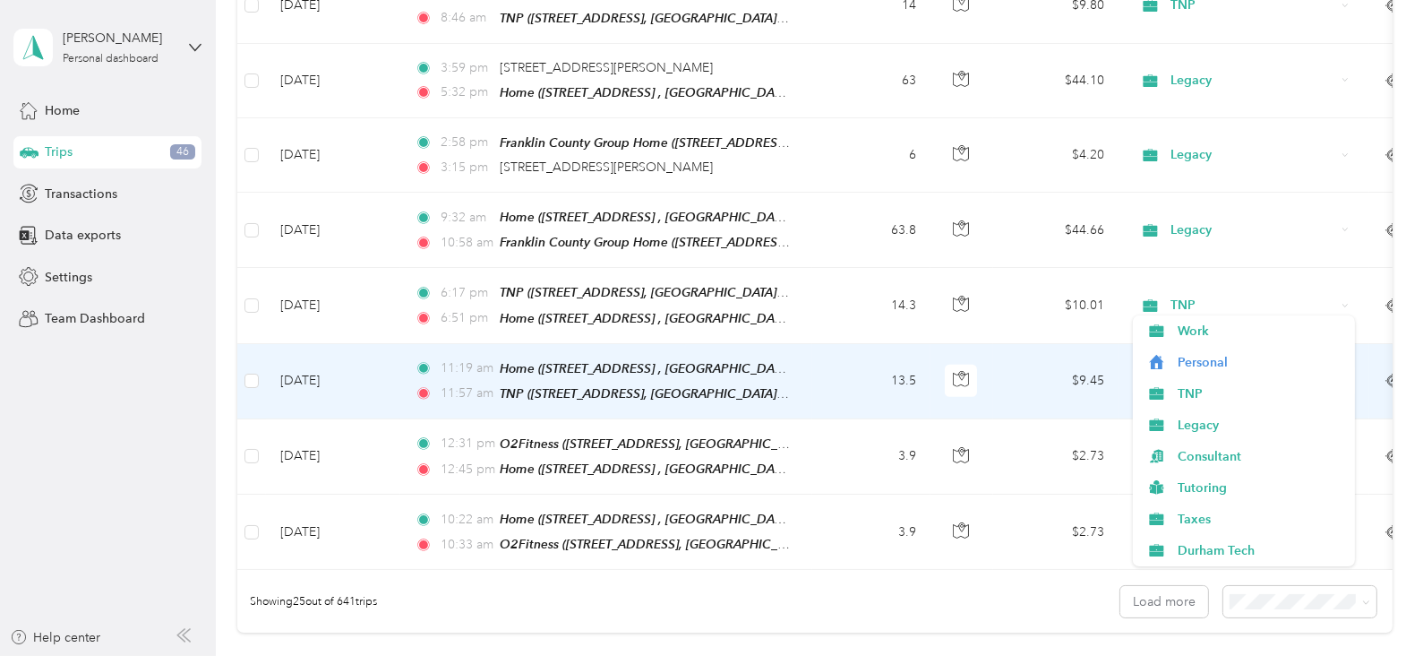
scroll to position [1656, 0]
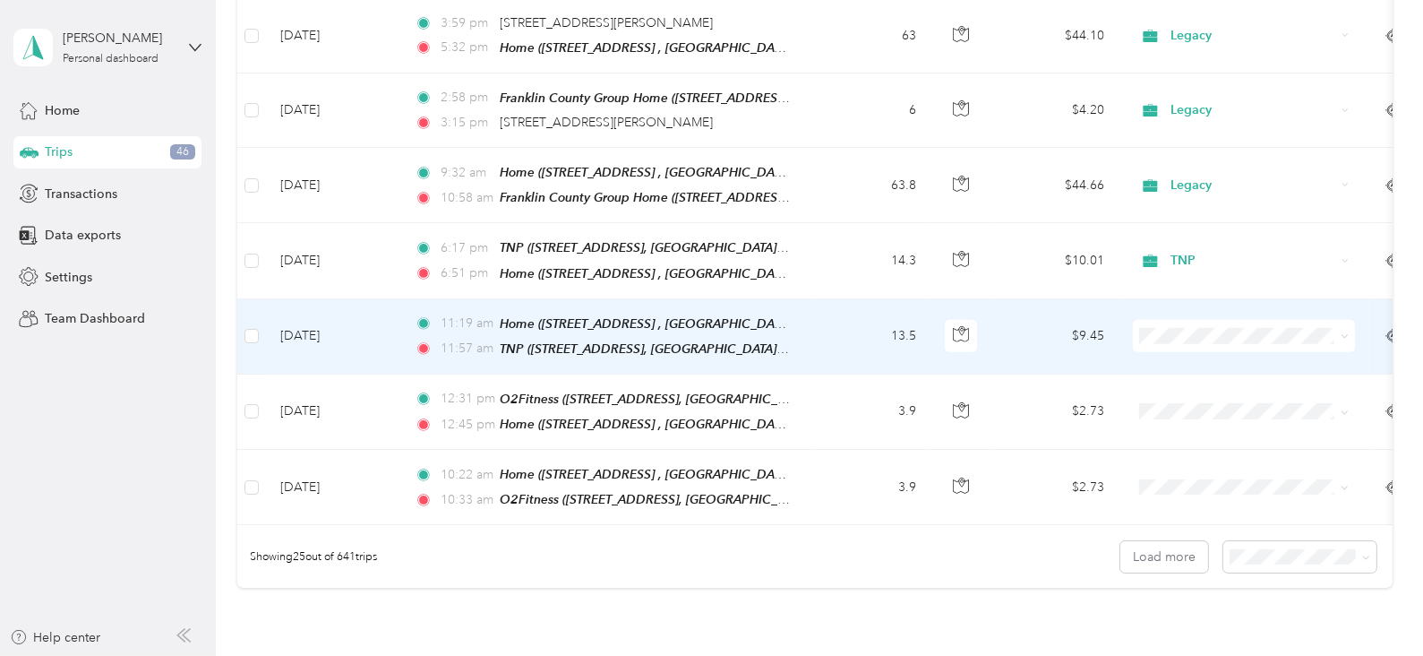
click at [1182, 381] on li "TNP" at bounding box center [1244, 393] width 222 height 31
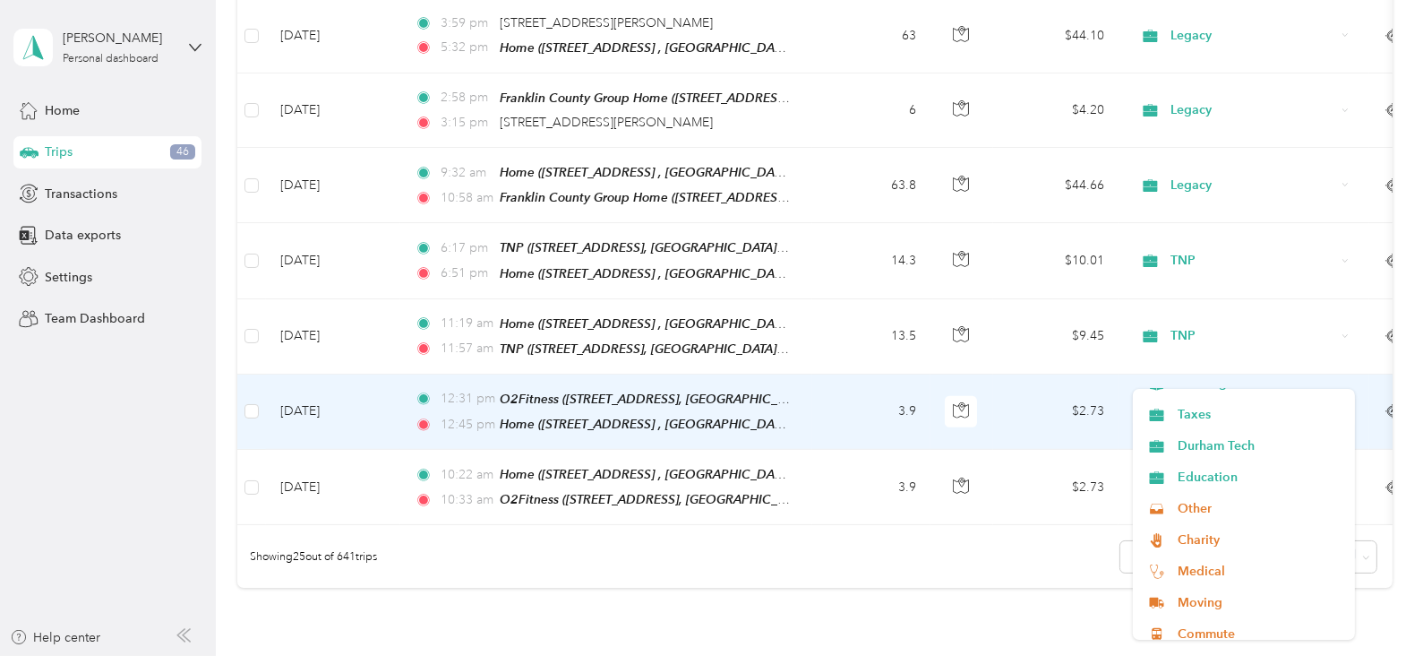
scroll to position [187, 0]
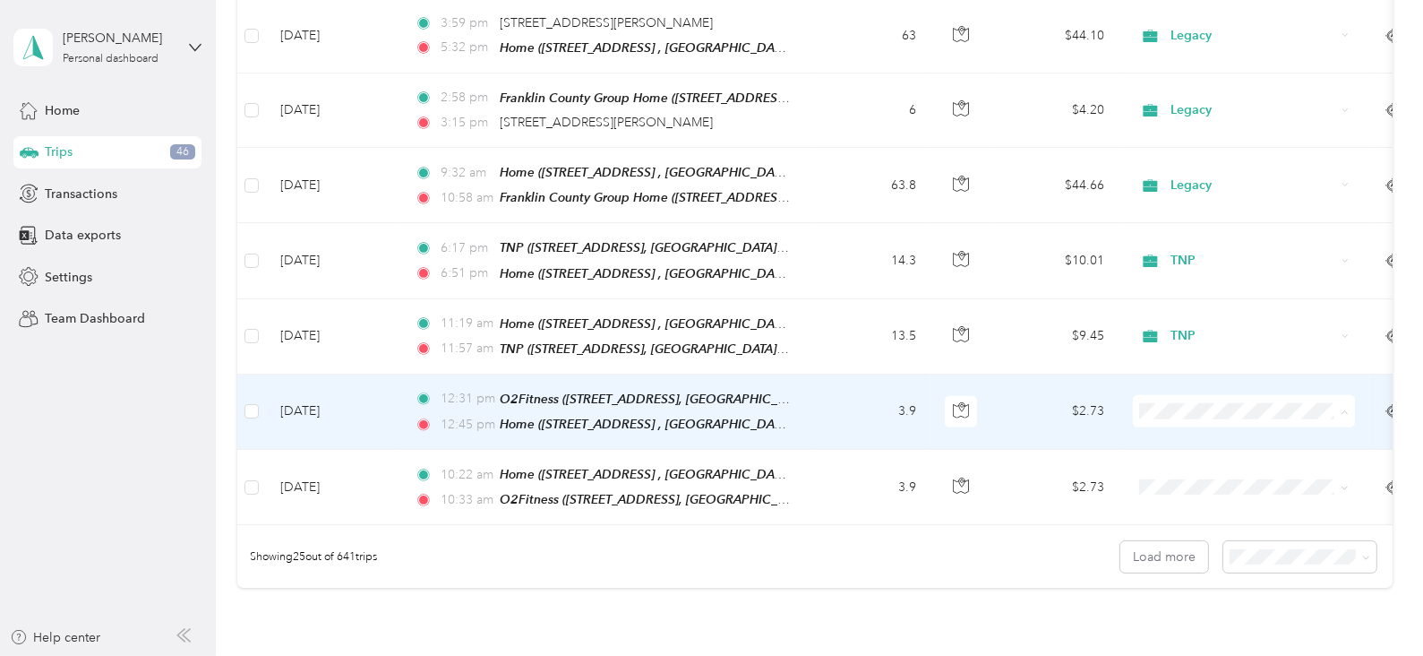
click at [1213, 553] on span "Medical" at bounding box center [1261, 562] width 166 height 19
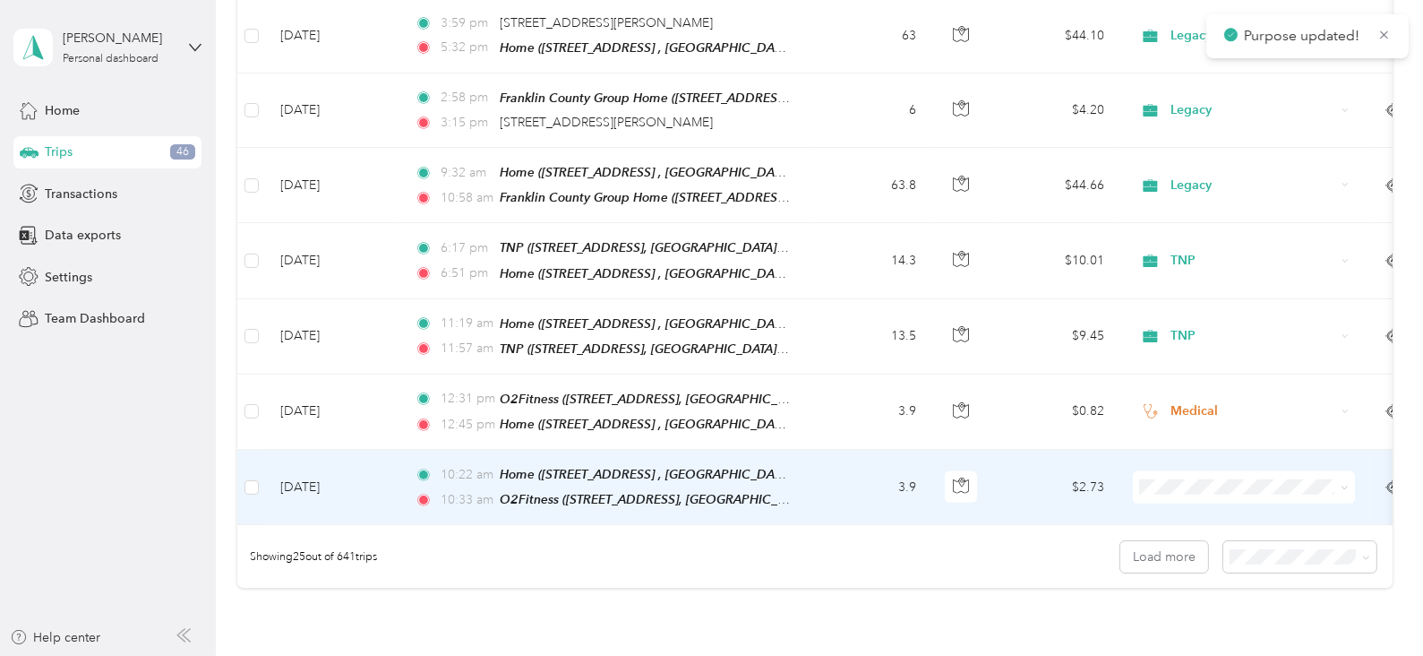
click at [1164, 471] on span at bounding box center [1244, 487] width 222 height 32
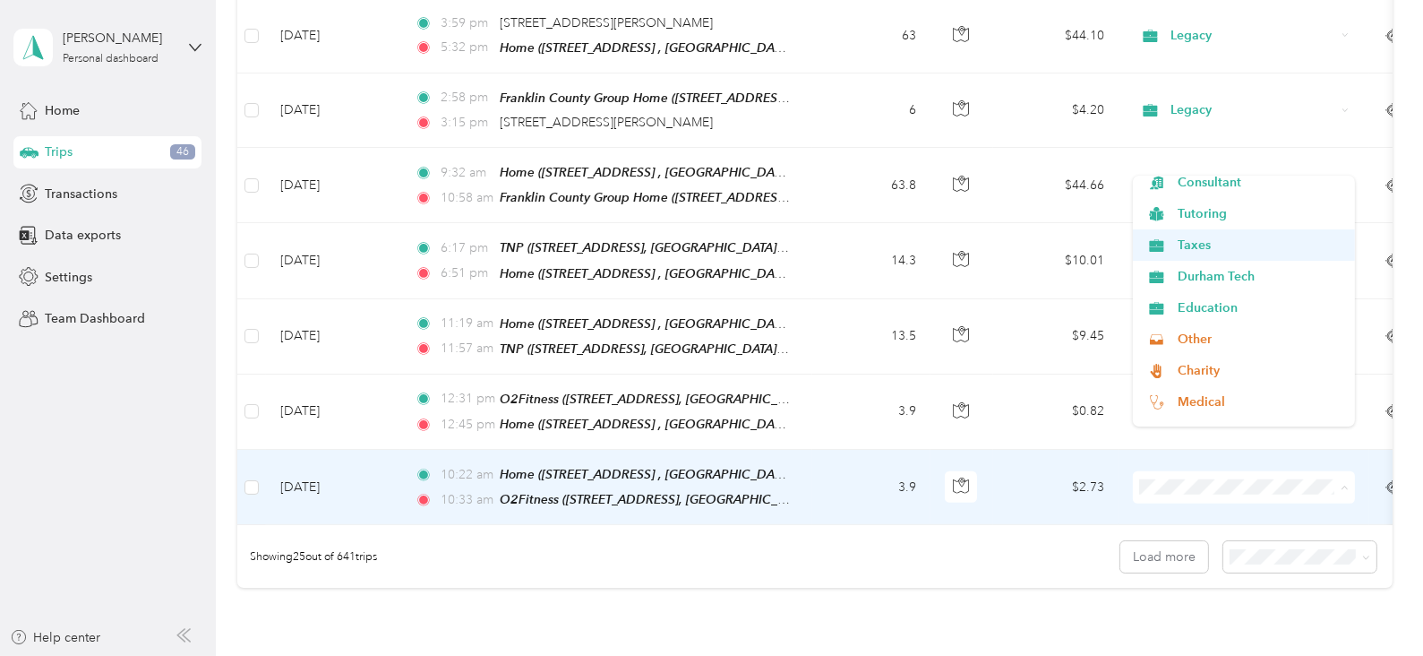
scroll to position [178, 0]
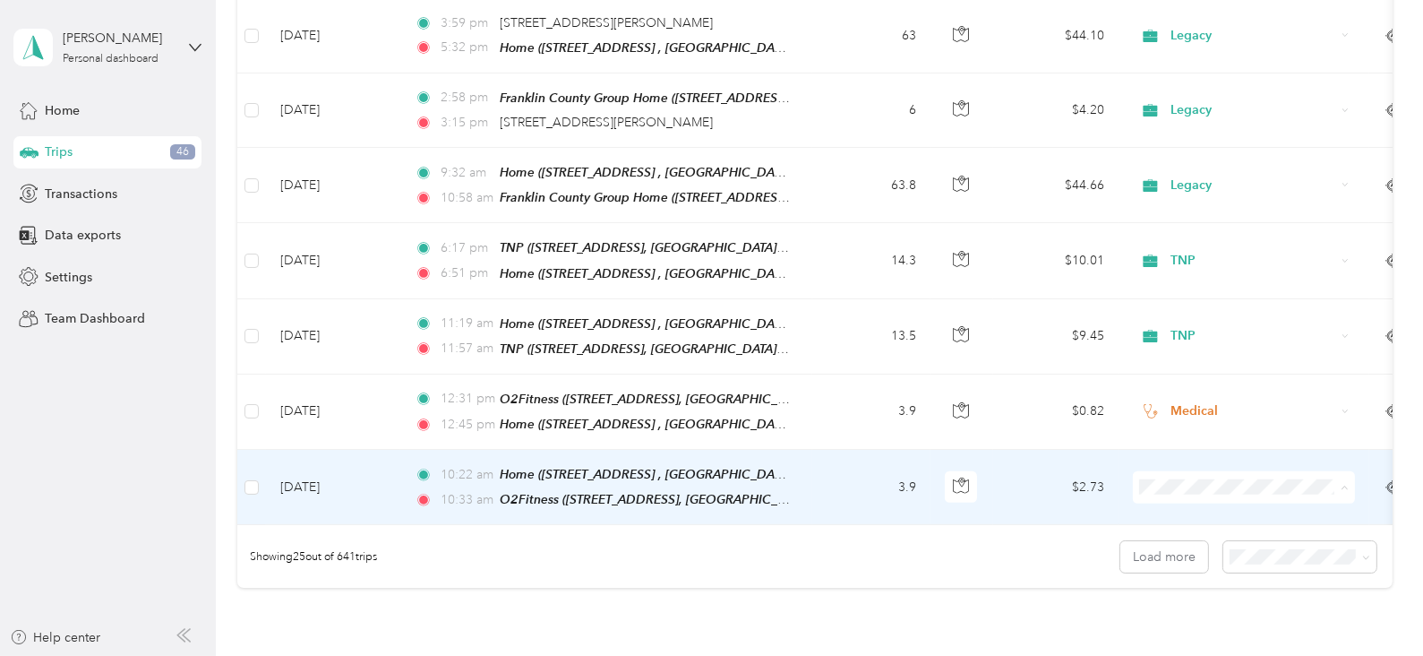
click at [1188, 354] on span "Medical" at bounding box center [1261, 357] width 166 height 19
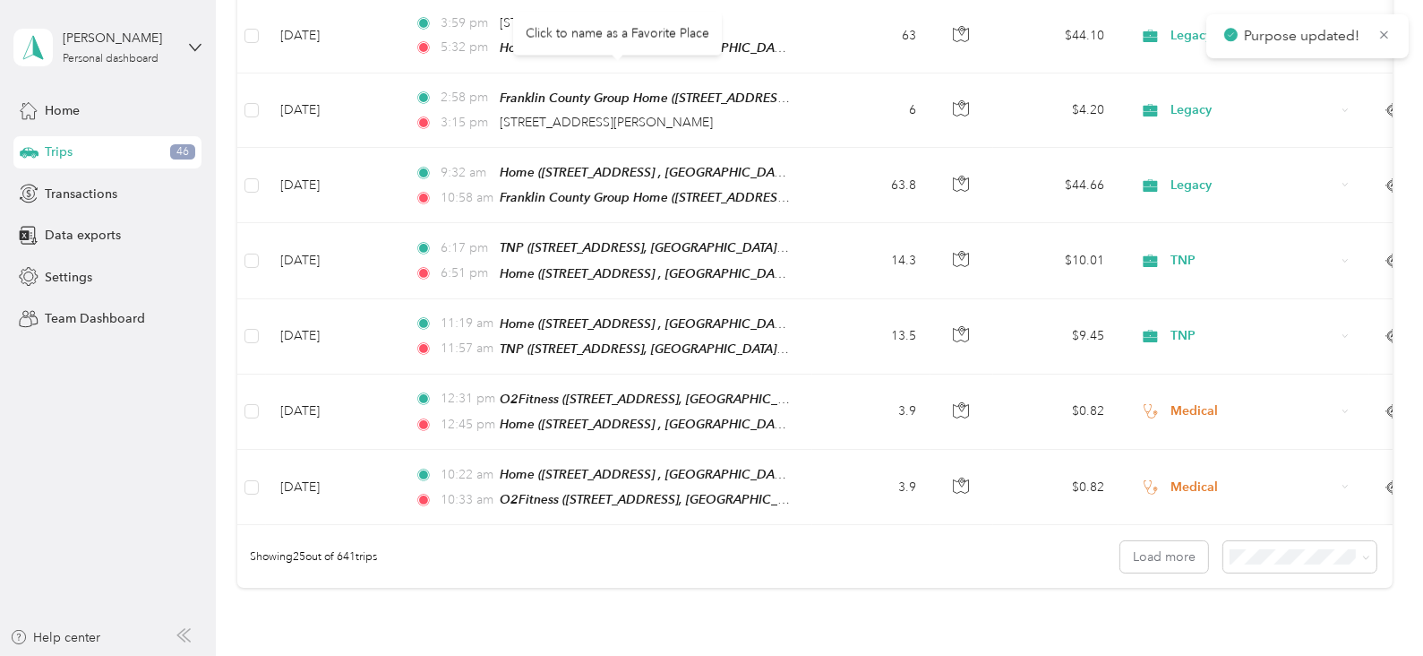
scroll to position [1567, 0]
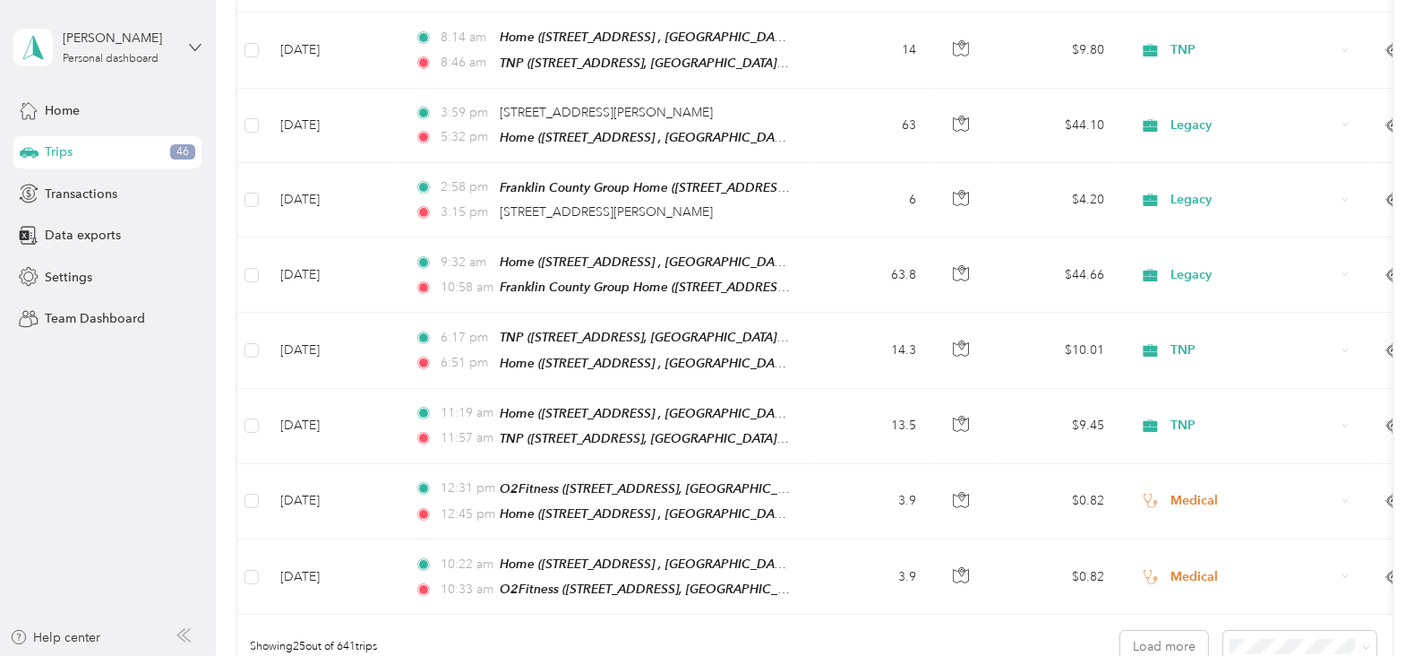
click at [197, 48] on icon at bounding box center [195, 47] width 13 height 13
click at [100, 151] on div "Log out" at bounding box center [202, 143] width 352 height 31
